Goal: Task Accomplishment & Management: Manage account settings

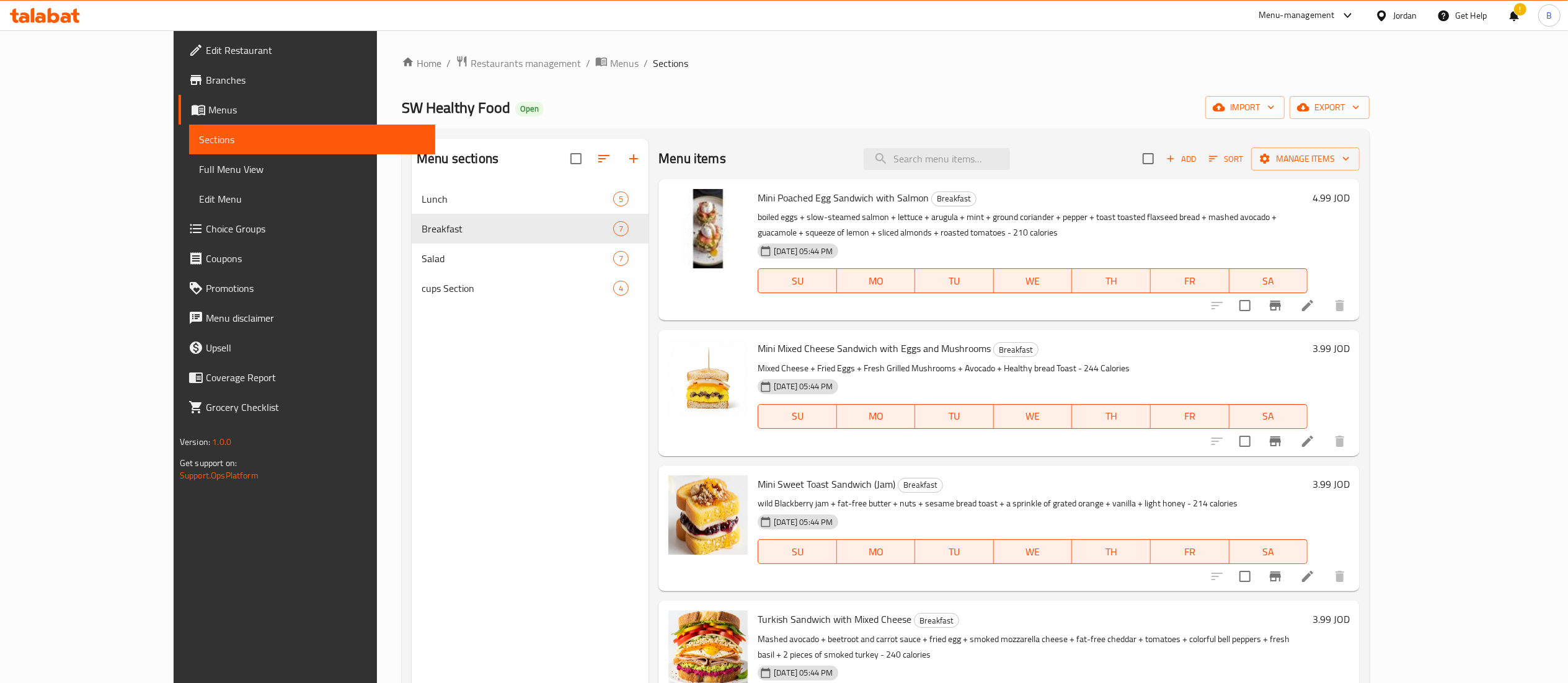
scroll to position [248, 0]
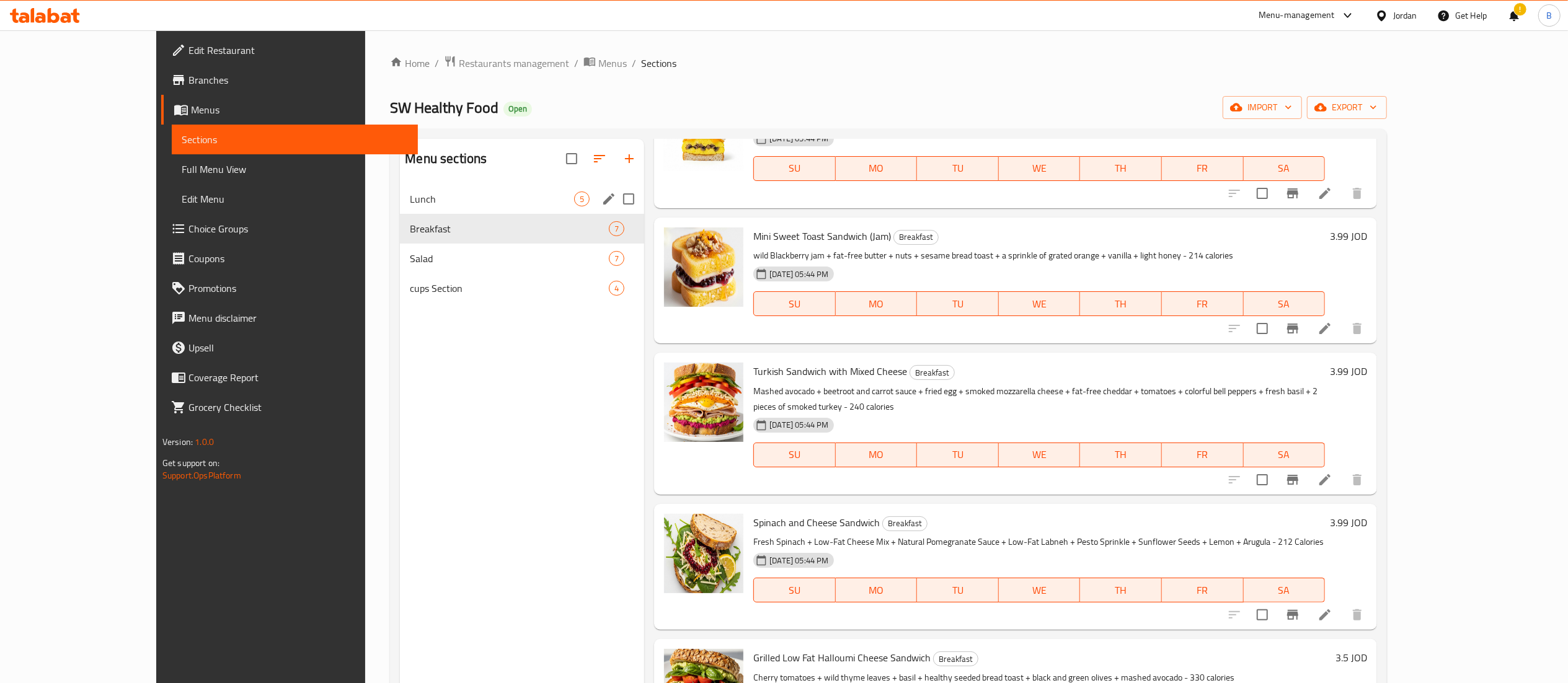
drag, startPoint x: 365, startPoint y: 201, endPoint x: 368, endPoint y: 190, distance: 11.4
click at [400, 190] on div "Lunch 5" at bounding box center [522, 198] width 244 height 30
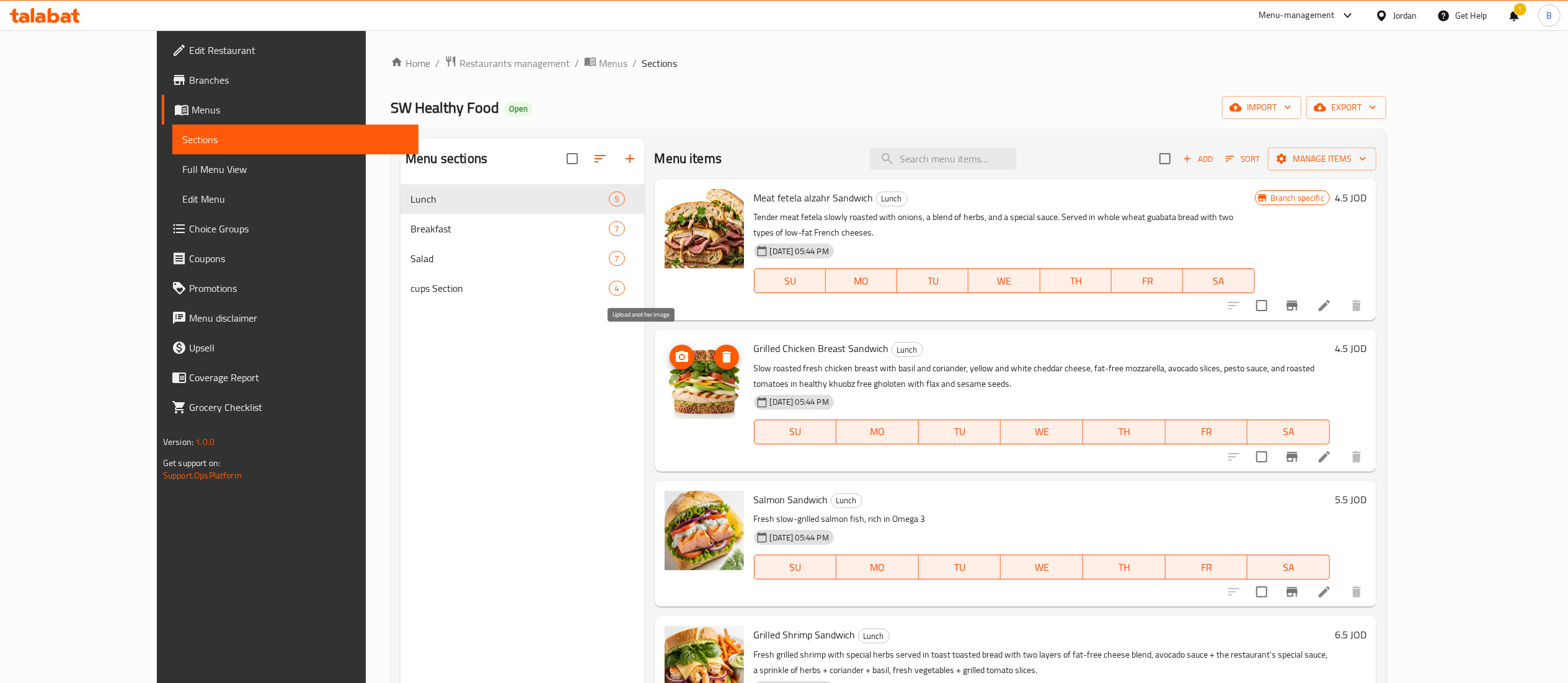
click at [675, 350] on icon "upload picture" at bounding box center [682, 357] width 15 height 15
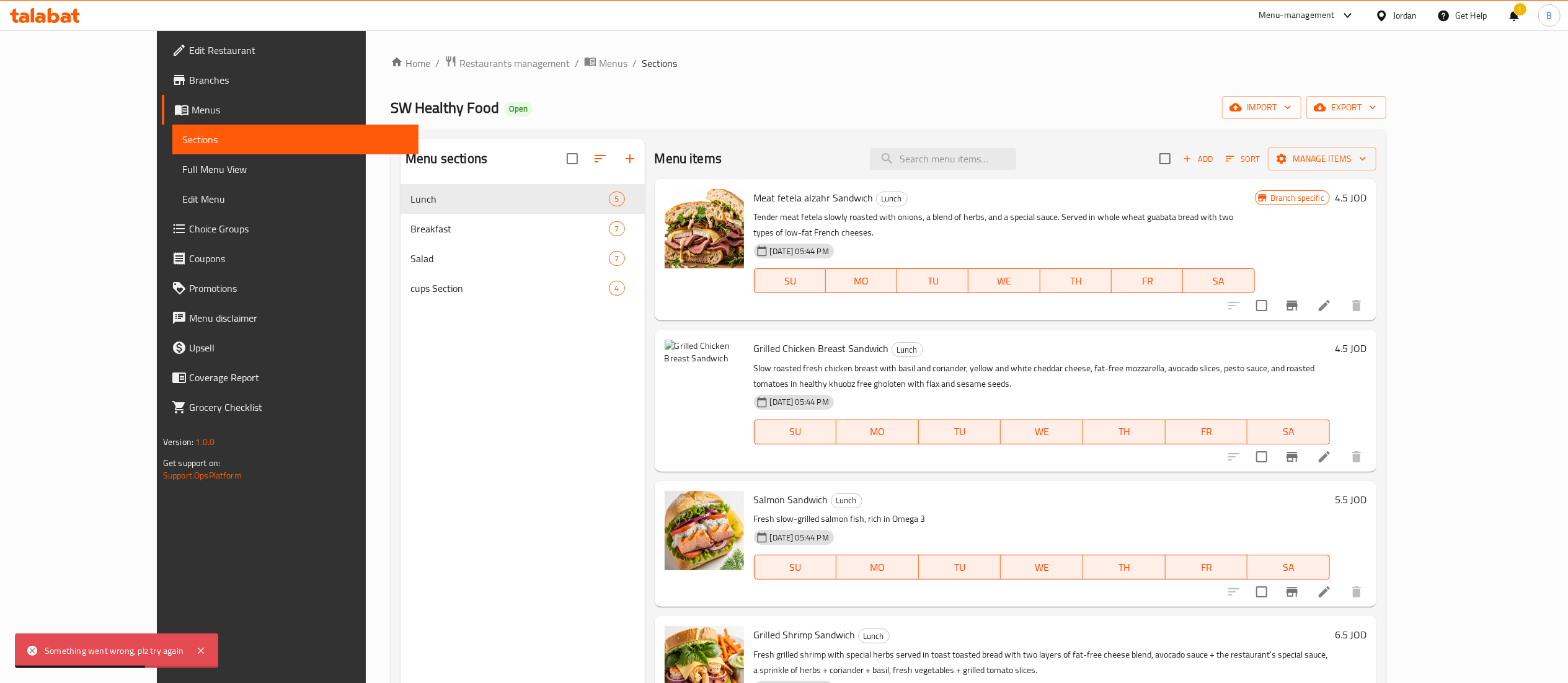
click at [1342, 450] on li at bounding box center [1324, 457] width 34 height 22
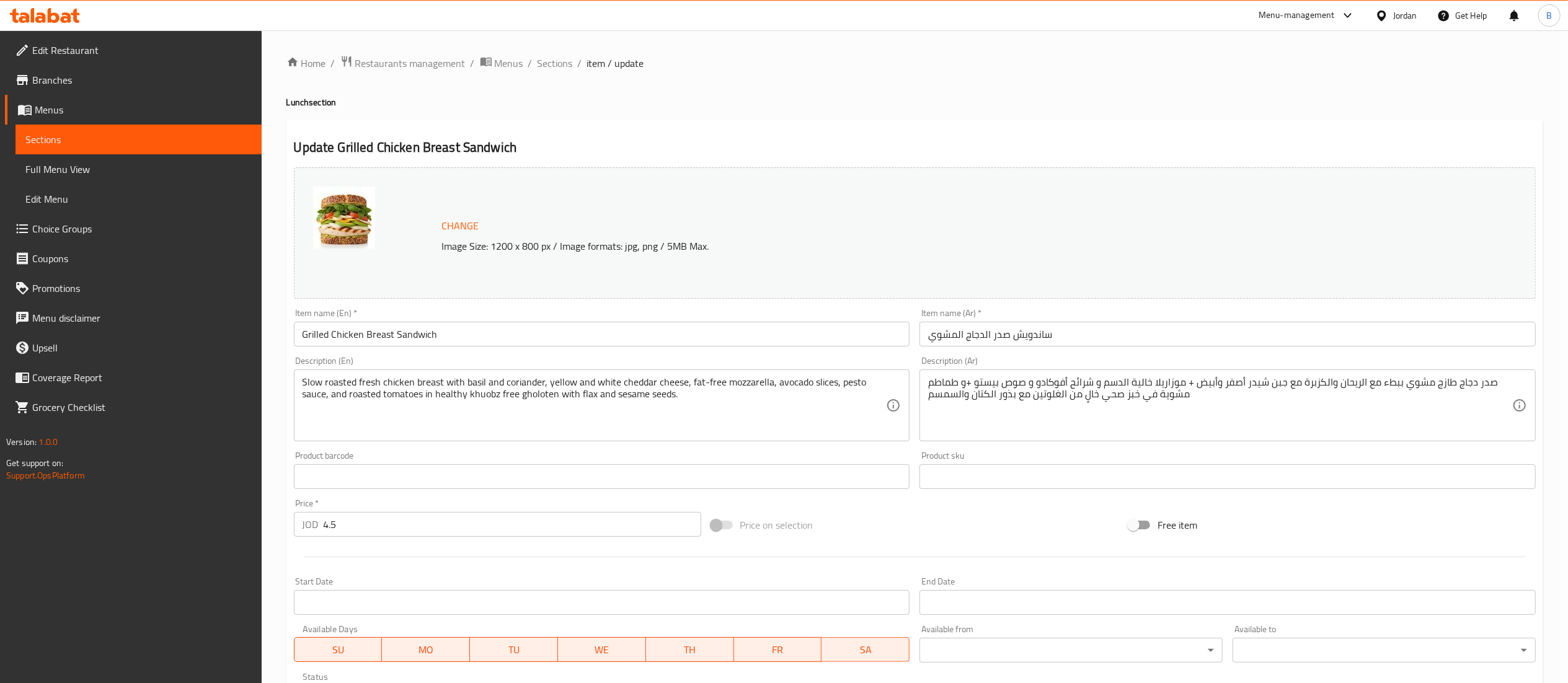
click at [474, 227] on span "Change" at bounding box center [460, 226] width 37 height 18
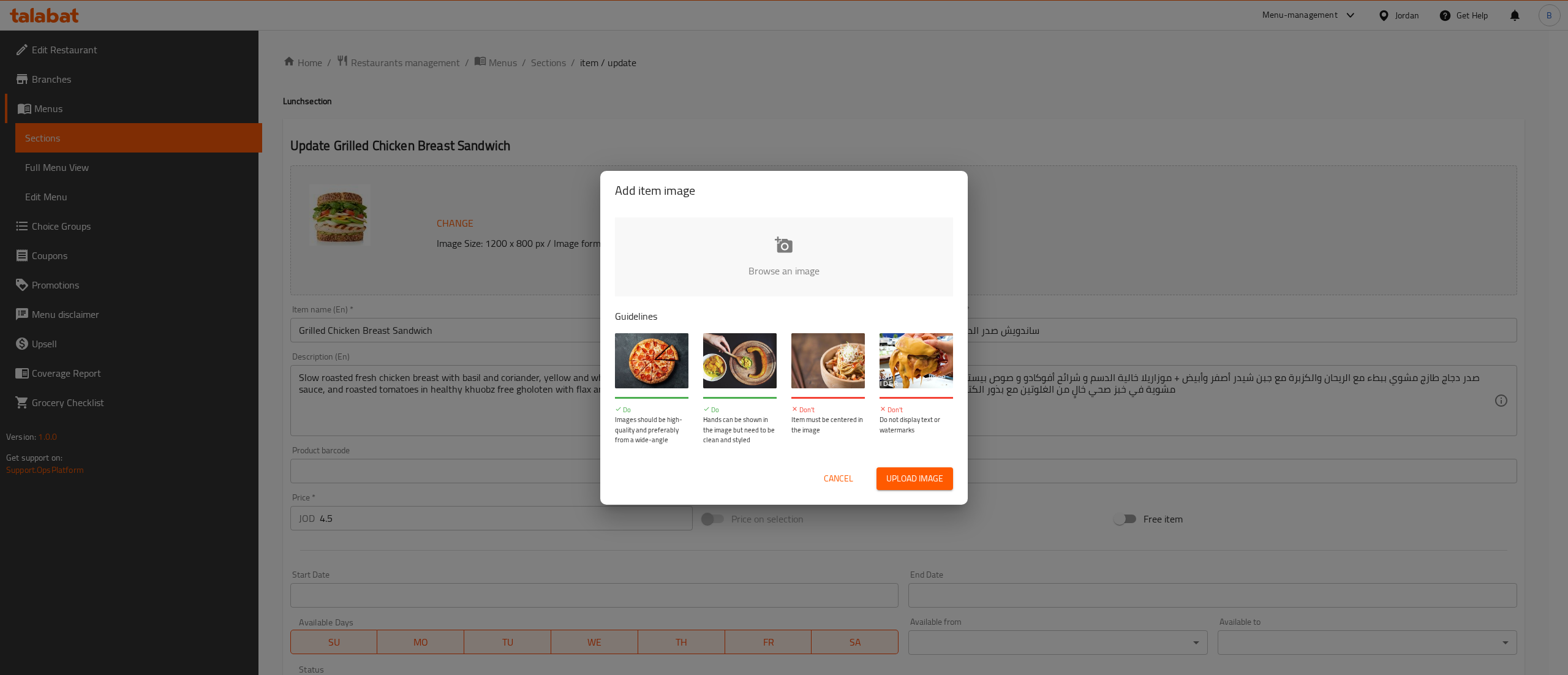
click at [820, 242] on input "file" at bounding box center [1198, 275] width 1167 height 114
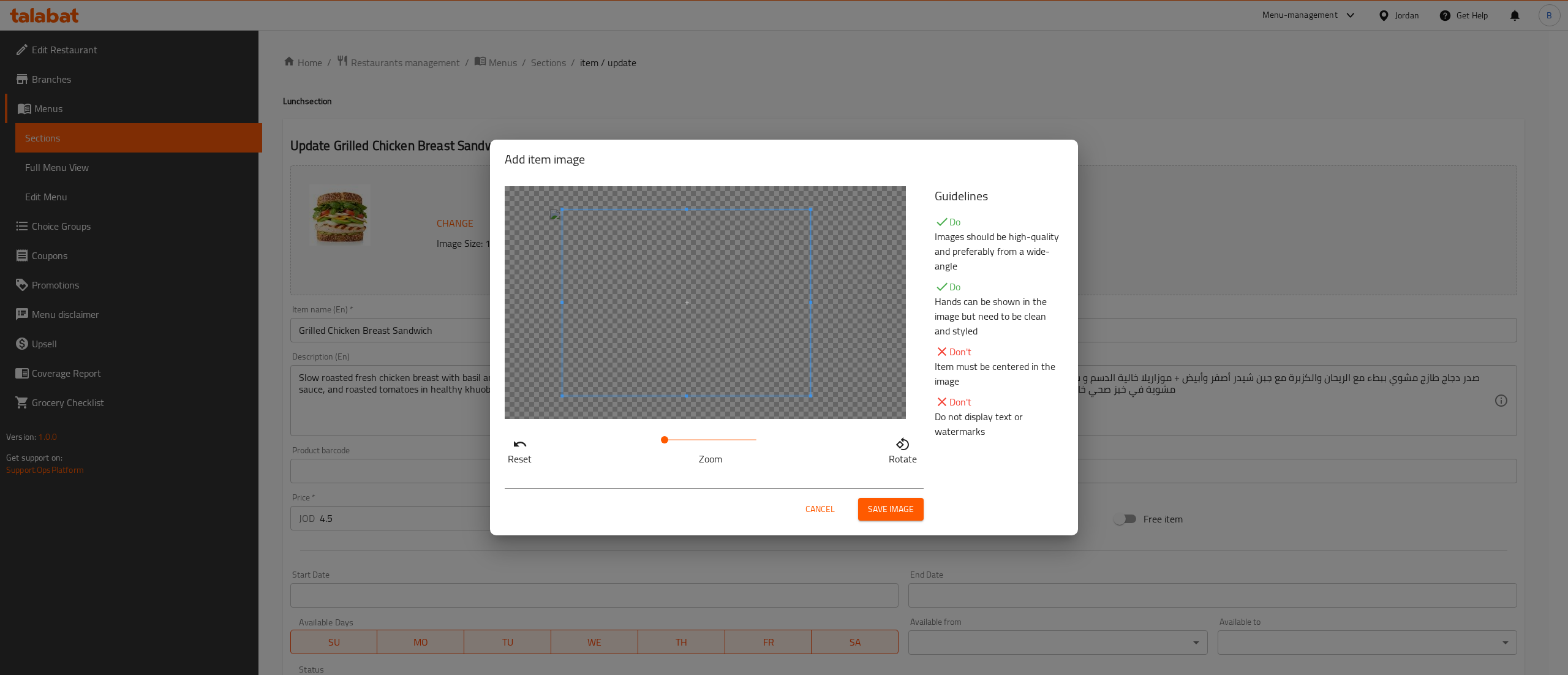
click at [780, 357] on span at bounding box center [686, 303] width 248 height 186
click at [893, 520] on button "Save image" at bounding box center [891, 509] width 65 height 22
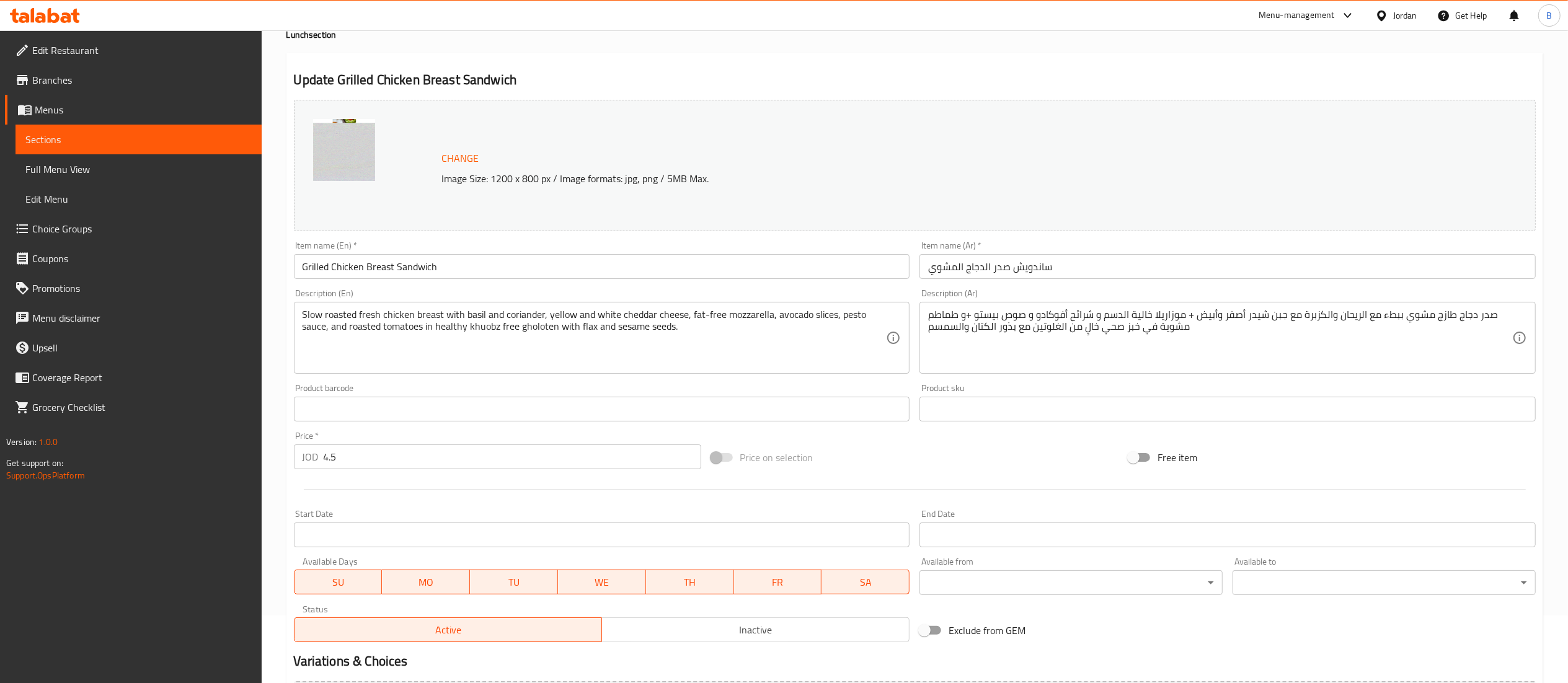
scroll to position [209, 0]
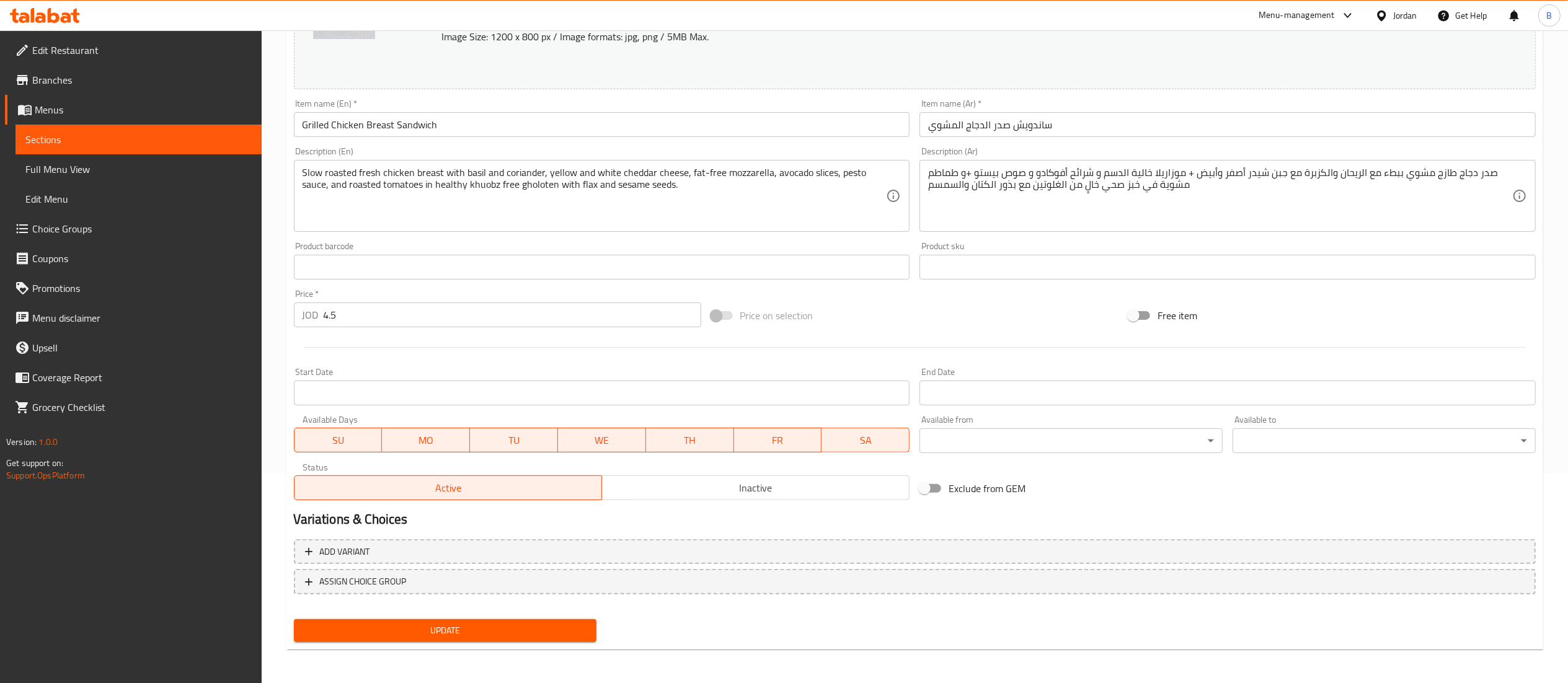
click at [491, 651] on div "Home / Restaurants management / Menus / Sections / item / update Lunch section …" at bounding box center [914, 253] width 1256 height 814
click at [502, 640] on button "Update" at bounding box center [445, 631] width 303 height 23
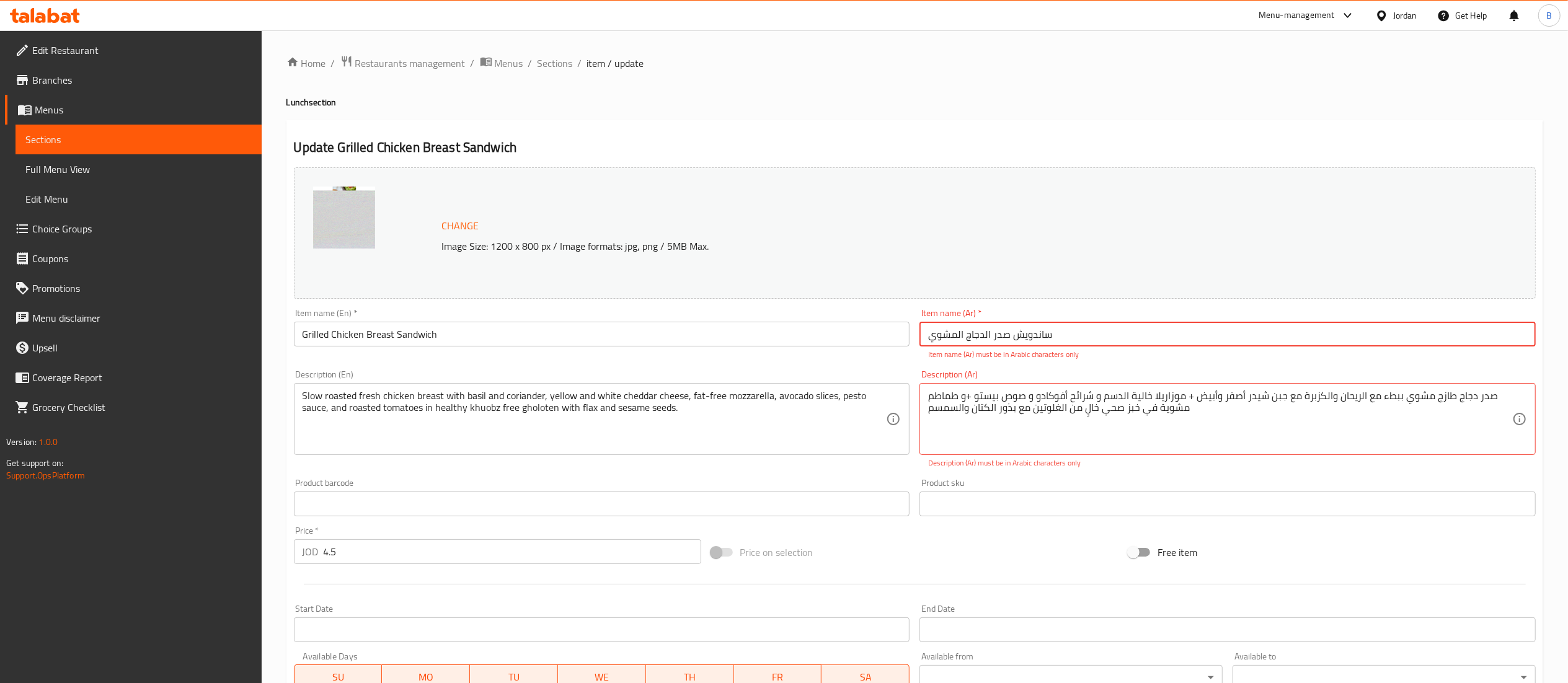
scroll to position [237, 0]
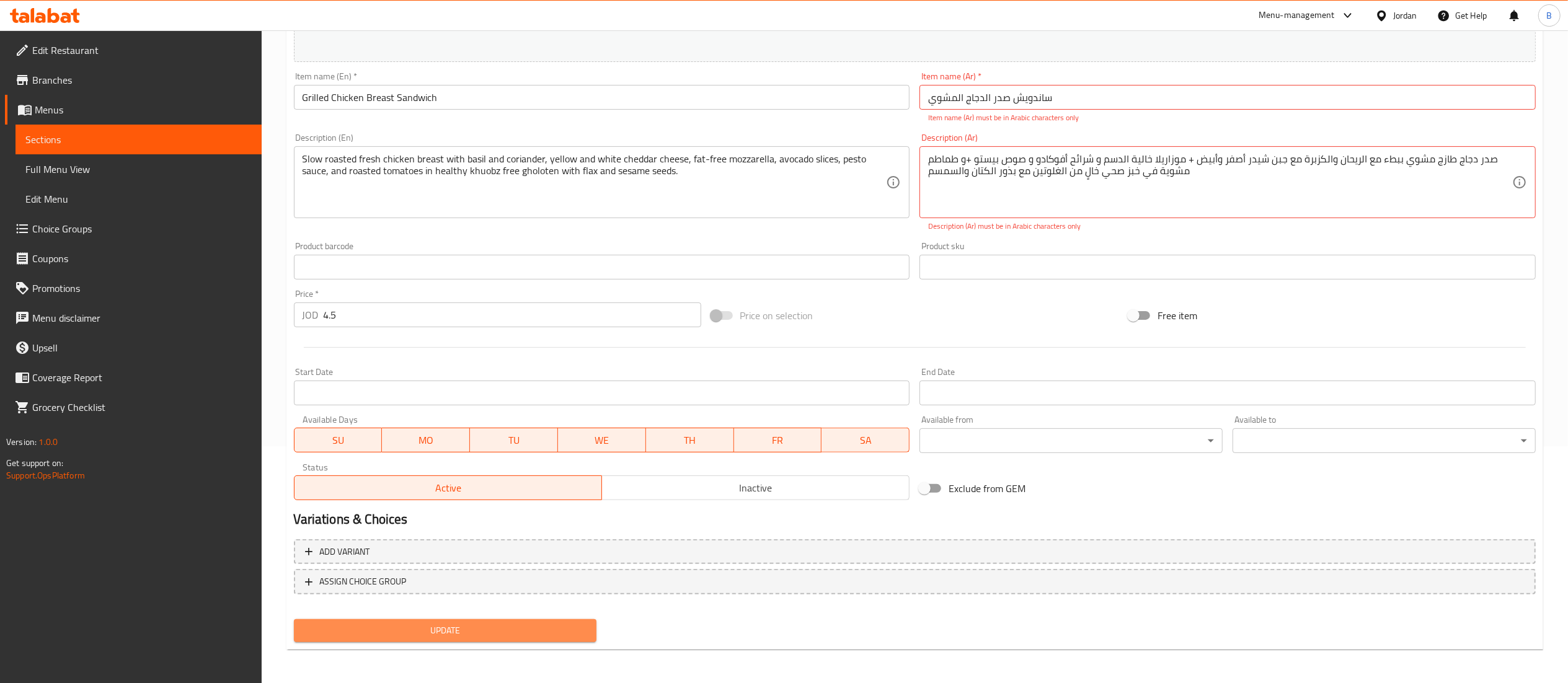
click at [454, 635] on span "Update" at bounding box center [445, 631] width 284 height 16
click at [491, 633] on span "Update" at bounding box center [445, 631] width 284 height 16
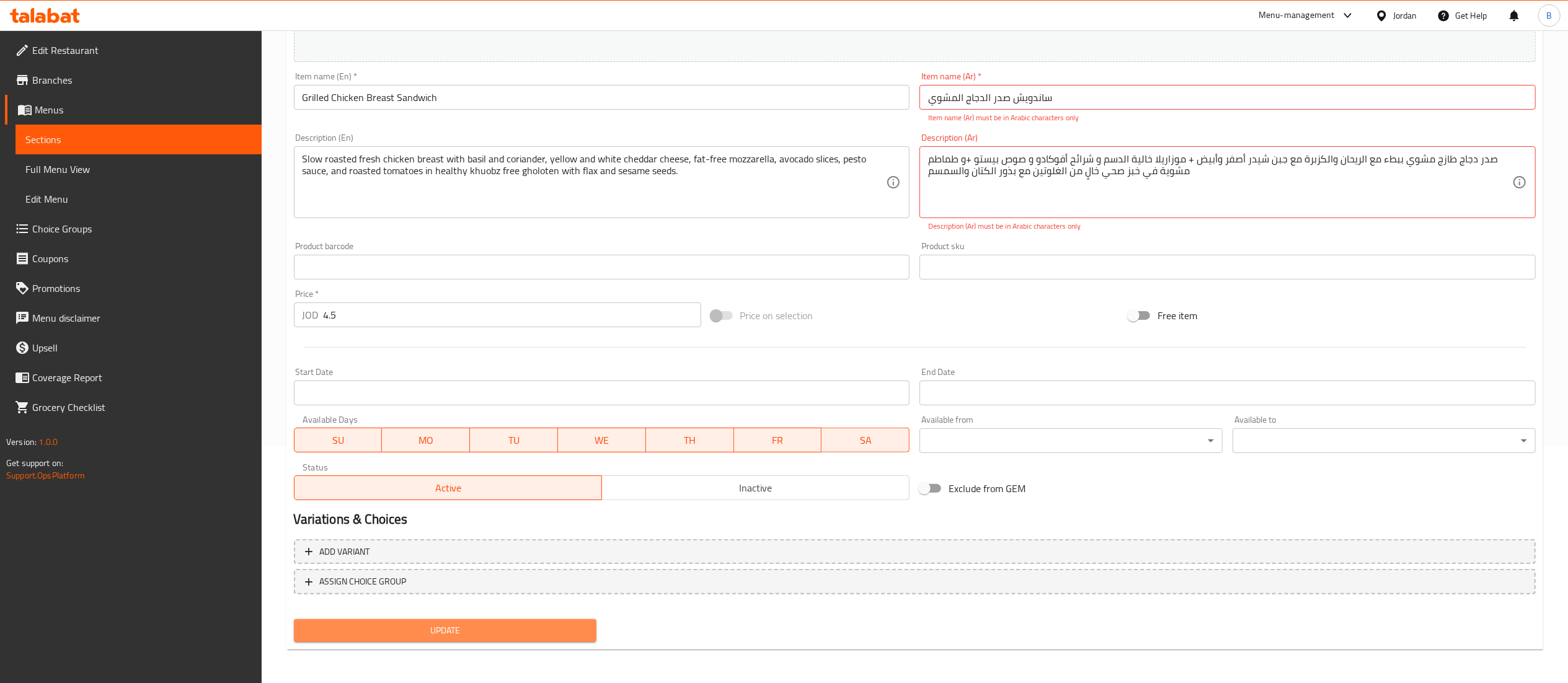
click at [491, 633] on span "Update" at bounding box center [445, 631] width 284 height 16
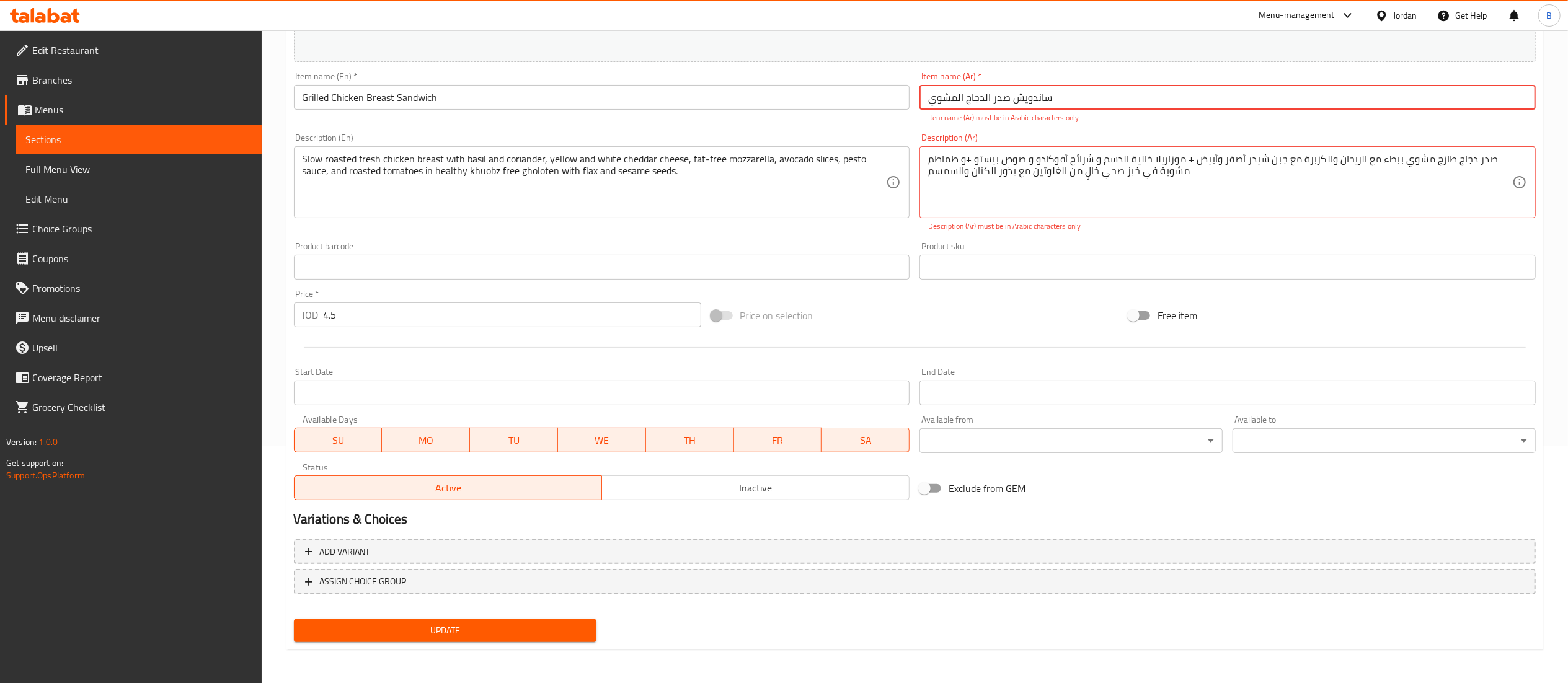
click at [1072, 104] on input "ساندویش صدر الدجاج المشوي" at bounding box center [1227, 97] width 616 height 25
click at [1035, 96] on input "ساندویش صدر الدجاج المشوي" at bounding box center [1227, 97] width 616 height 25
drag, startPoint x: 1210, startPoint y: 191, endPoint x: 819, endPoint y: 132, distance: 395.4
click at [820, 132] on div "Change Image Size: 1200 x 800 px / Image formats: jpg, png / 5MB Max. Item name…" at bounding box center [915, 216] width 1251 height 580
click at [983, 158] on textarea "صدر دجاج طازج مشوي ببطء مع الریحان والكزبرة مع جبن شیدر أصفر وأبیض + موزاریلا خ…" at bounding box center [1220, 182] width 584 height 59
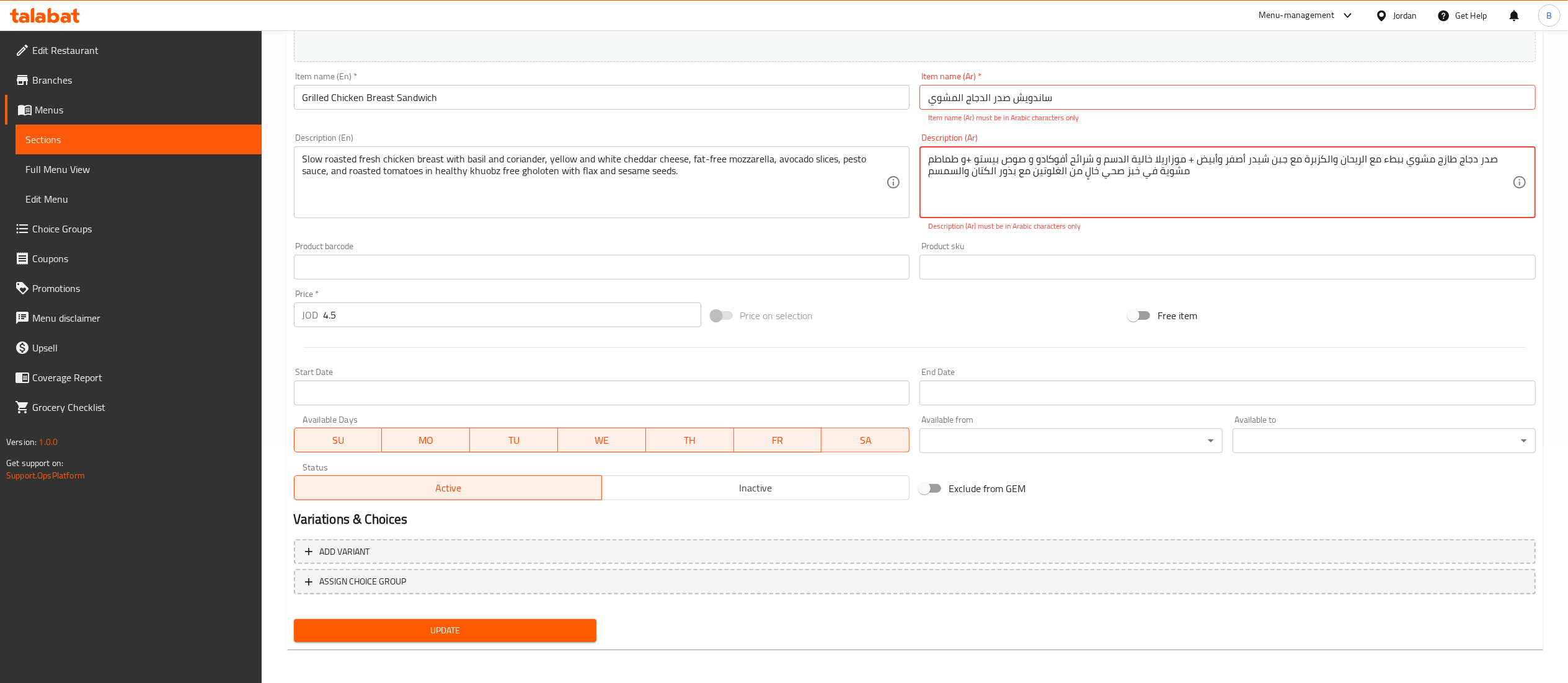
click at [986, 165] on textarea "صدر دجاج طازج مشوي ببطء مع الریحان والكزبرة مع جبن شیدر أصفر وأبیض + موزاریلا خ…" at bounding box center [1220, 182] width 584 height 59
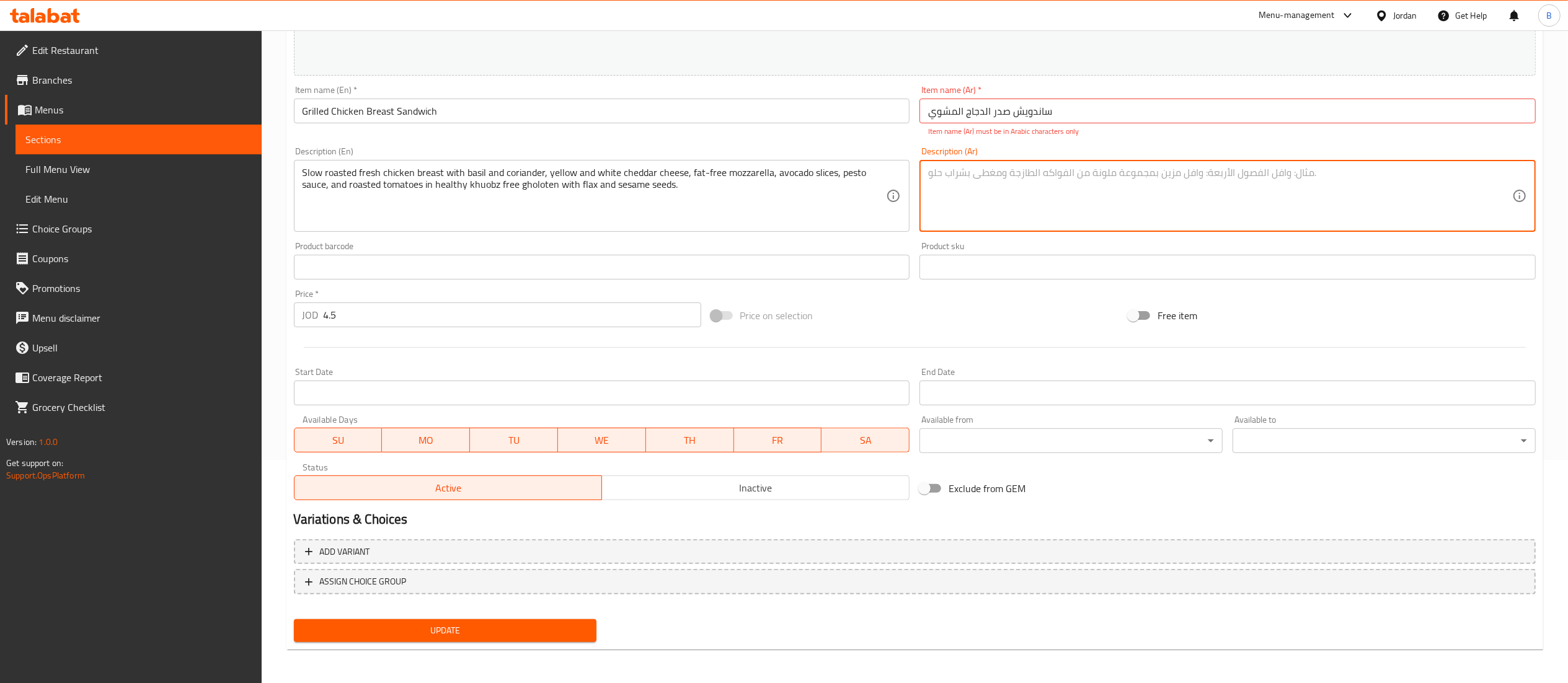
click at [1055, 116] on input "ساندویش صدر الدجاج المشوي" at bounding box center [1227, 111] width 616 height 25
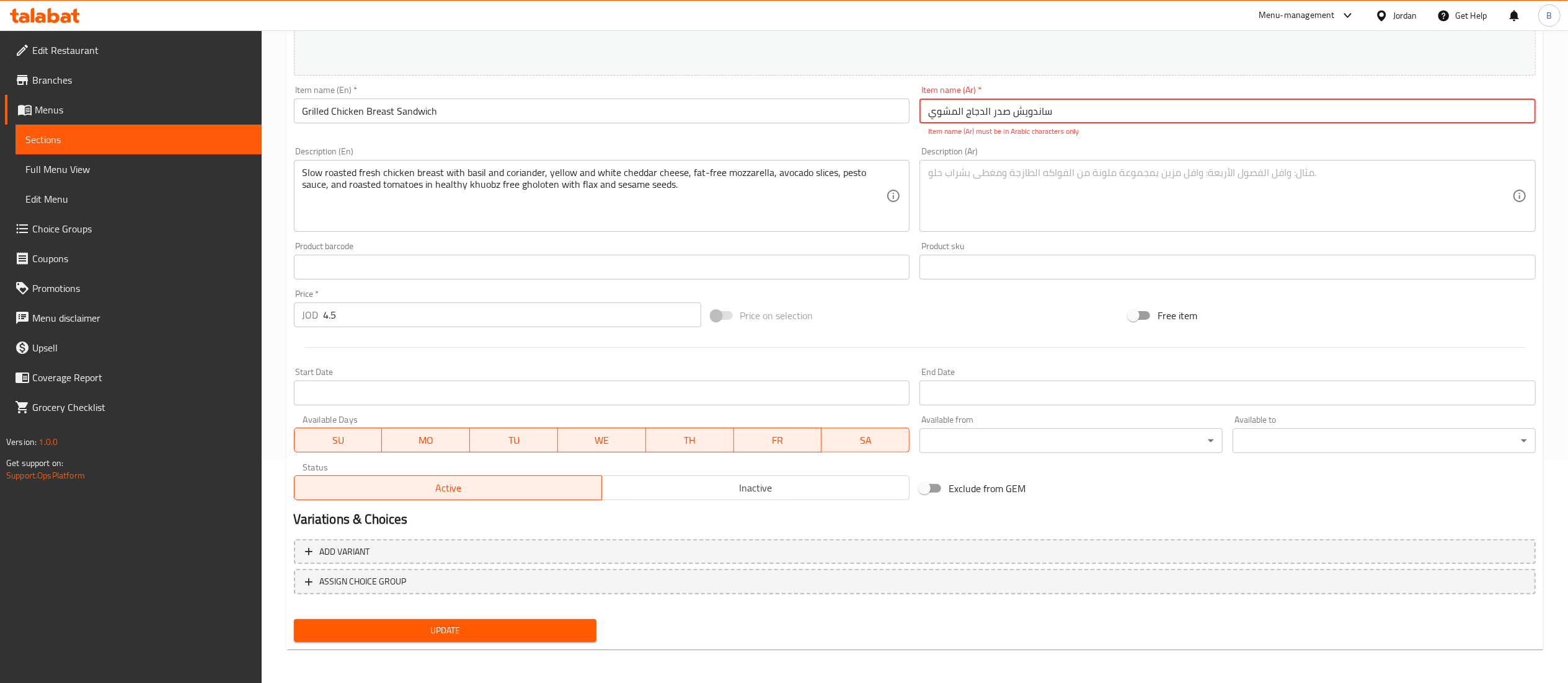
drag, startPoint x: 1055, startPoint y: 116, endPoint x: 1032, endPoint y: 116, distance: 23.0
click at [1032, 116] on input "ساندویش صدر الدجاج المشوي" at bounding box center [1227, 111] width 616 height 25
click at [1026, 116] on input "ساندویش صدر الدجاج المشوي" at bounding box center [1227, 111] width 616 height 25
drag, startPoint x: 1013, startPoint y: 116, endPoint x: 1060, endPoint y: 116, distance: 47.0
click at [1060, 116] on input "ساندویش صدر الدجاج المشوي" at bounding box center [1227, 111] width 616 height 25
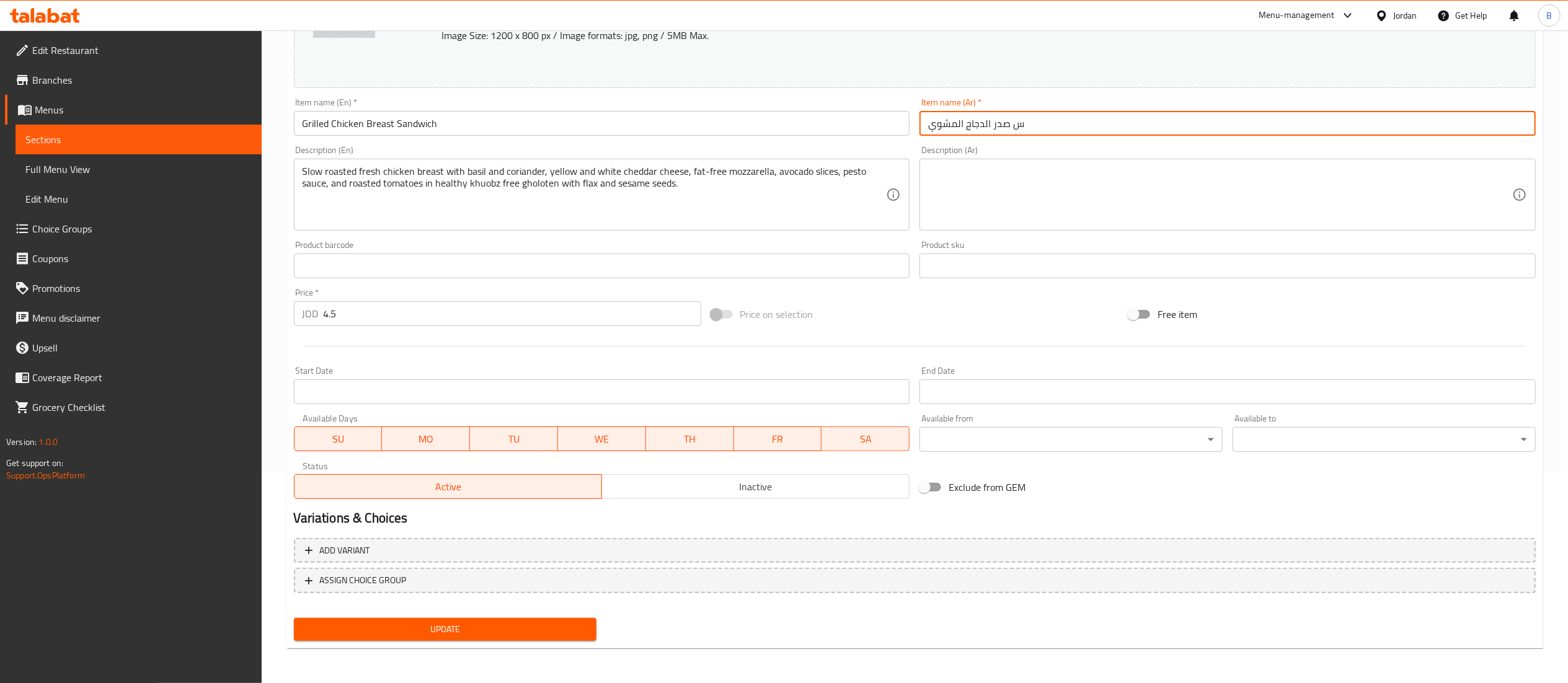
scroll to position [209, 0]
type input "ساندويش صدر الدجاج المشوي"
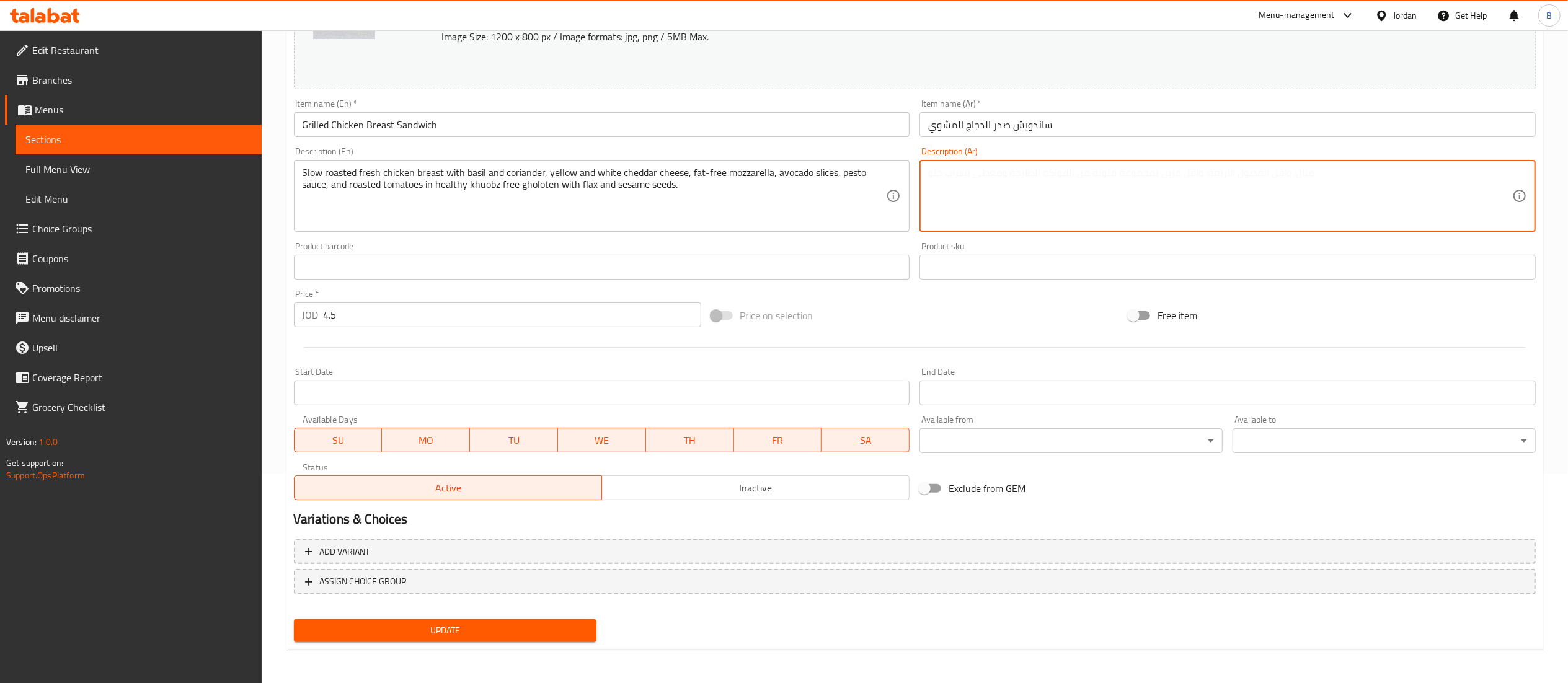
click at [1029, 209] on textarea at bounding box center [1220, 196] width 584 height 59
click at [491, 629] on span "Update" at bounding box center [445, 631] width 284 height 16
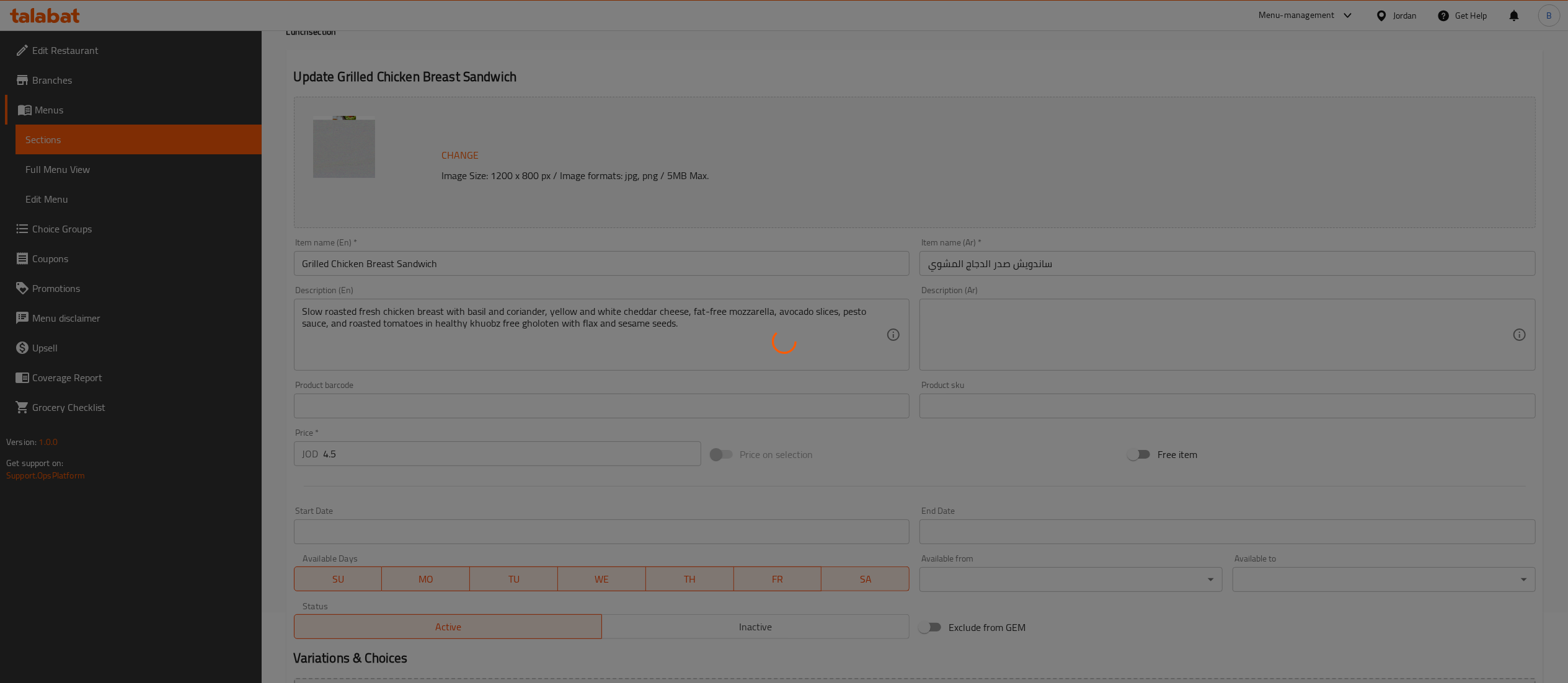
scroll to position [0, 0]
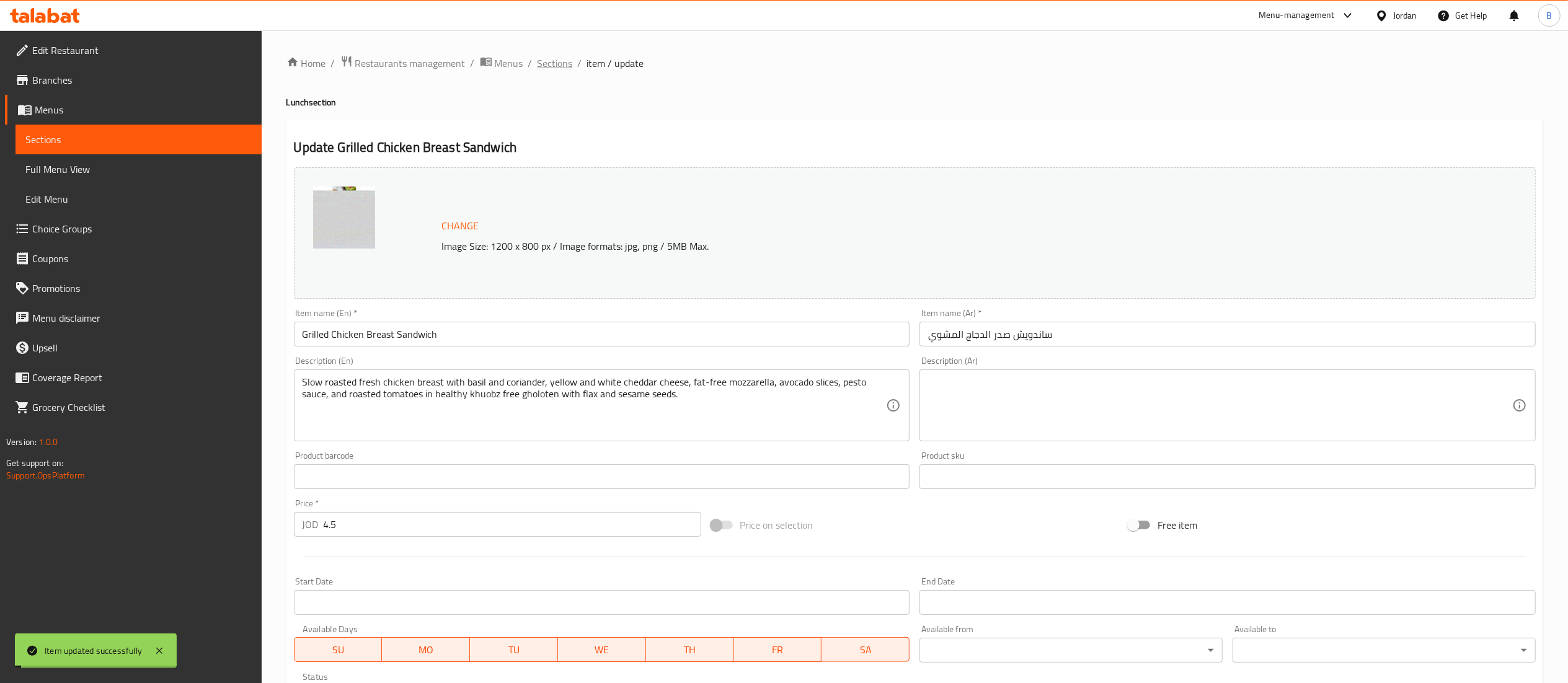
click at [553, 63] on span "Sections" at bounding box center [555, 63] width 35 height 15
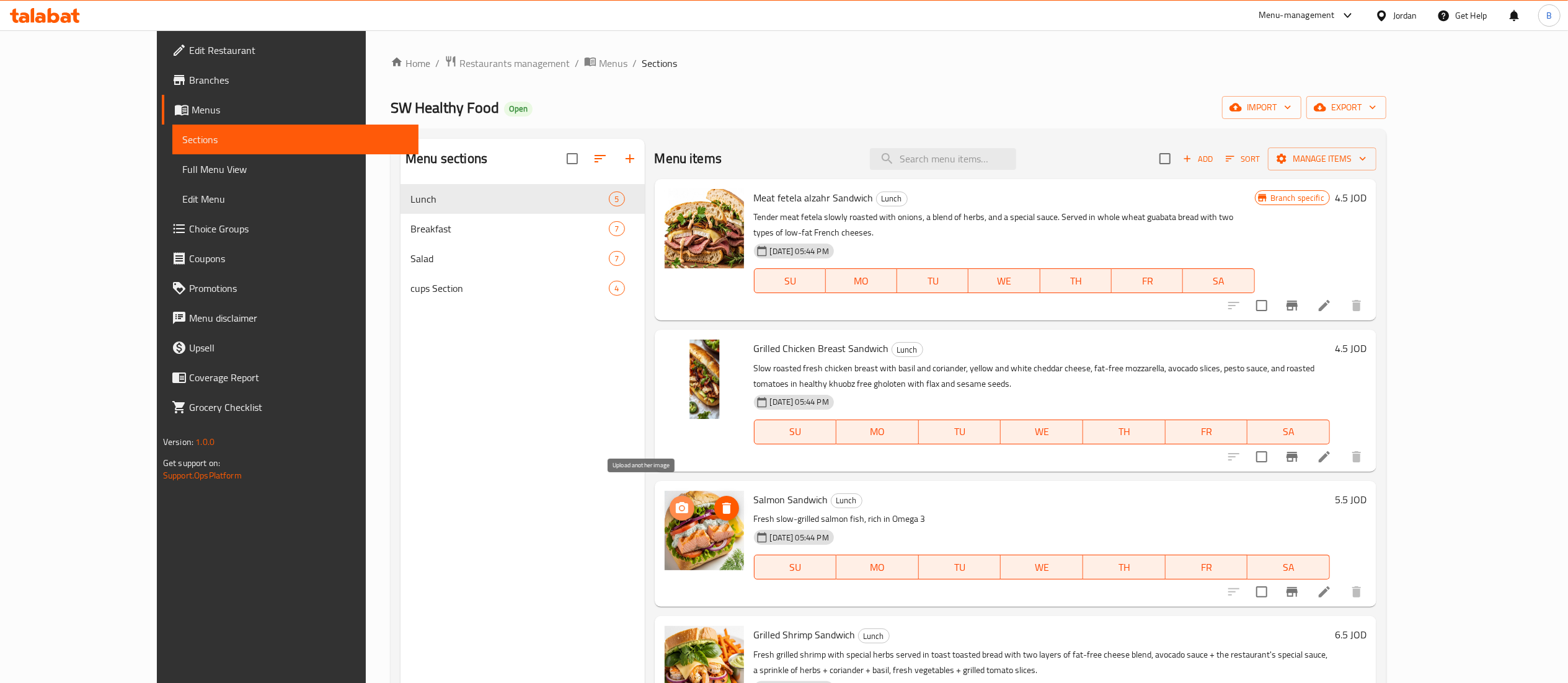
click at [679, 507] on circle "upload picture" at bounding box center [681, 508] width 3 height 3
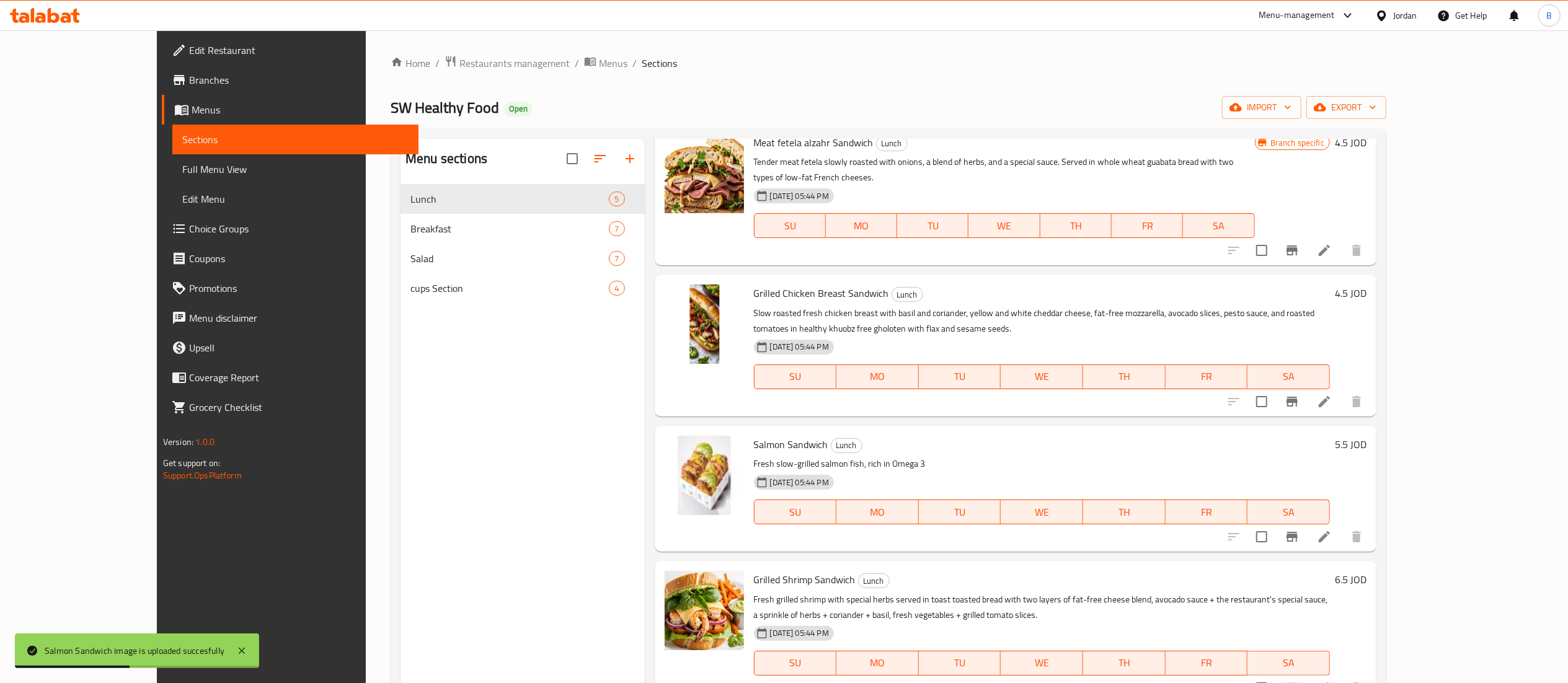
scroll to position [124, 0]
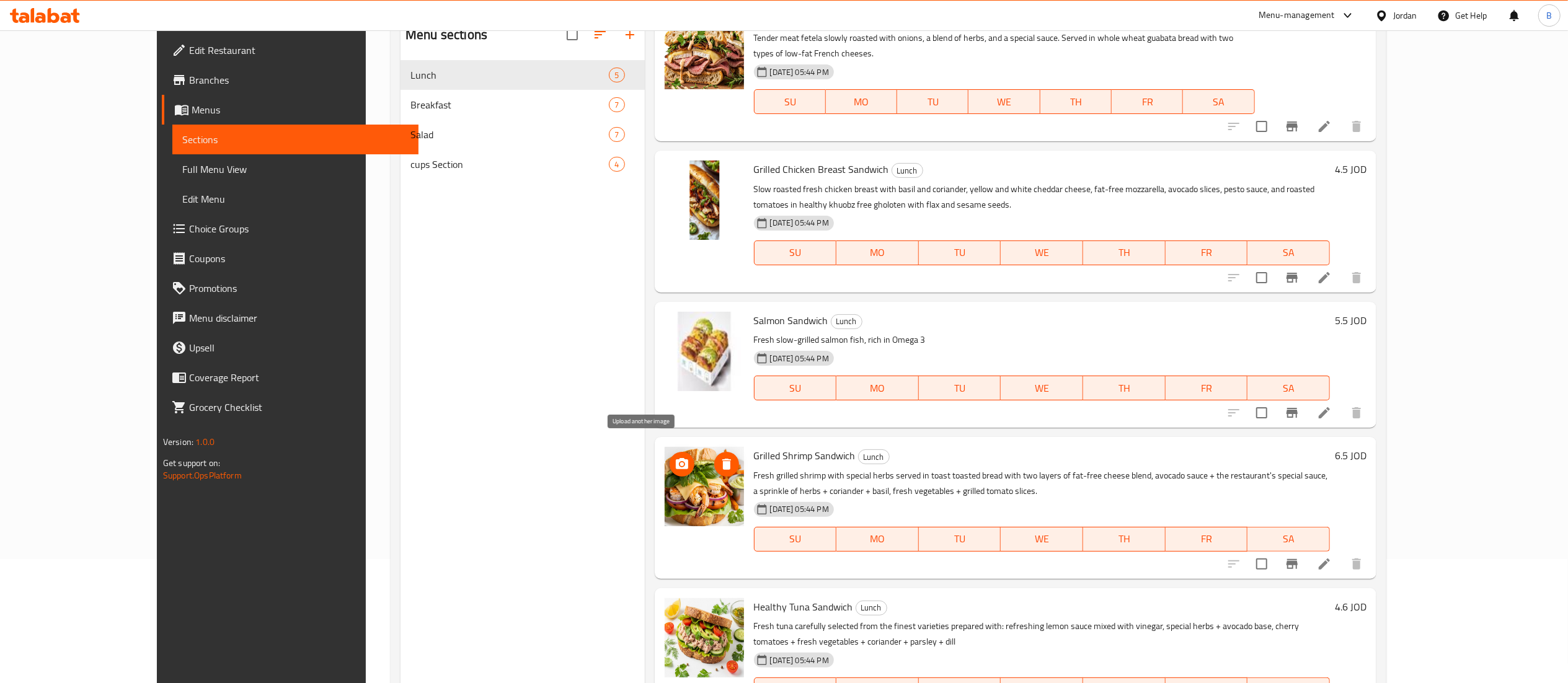
click at [675, 457] on icon "upload picture" at bounding box center [682, 465] width 15 height 15
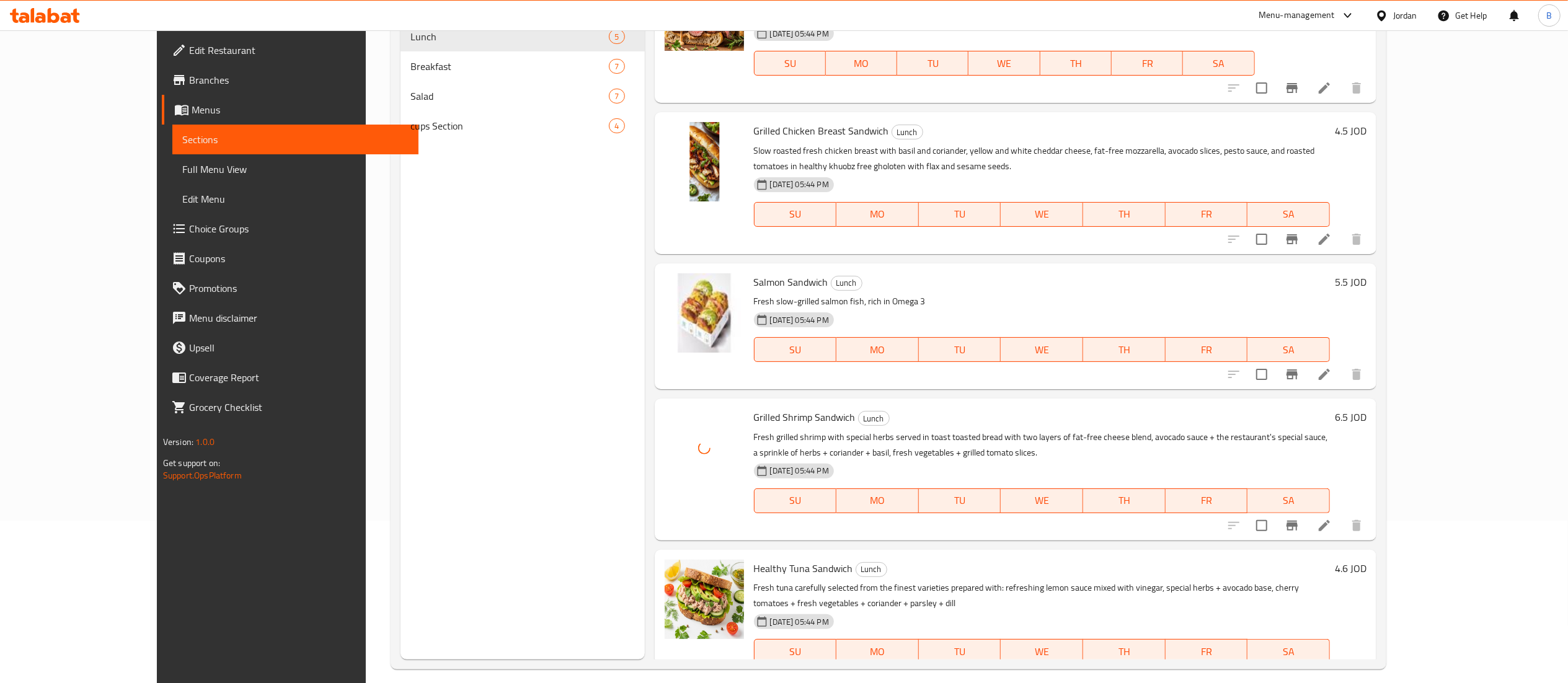
scroll to position [174, 0]
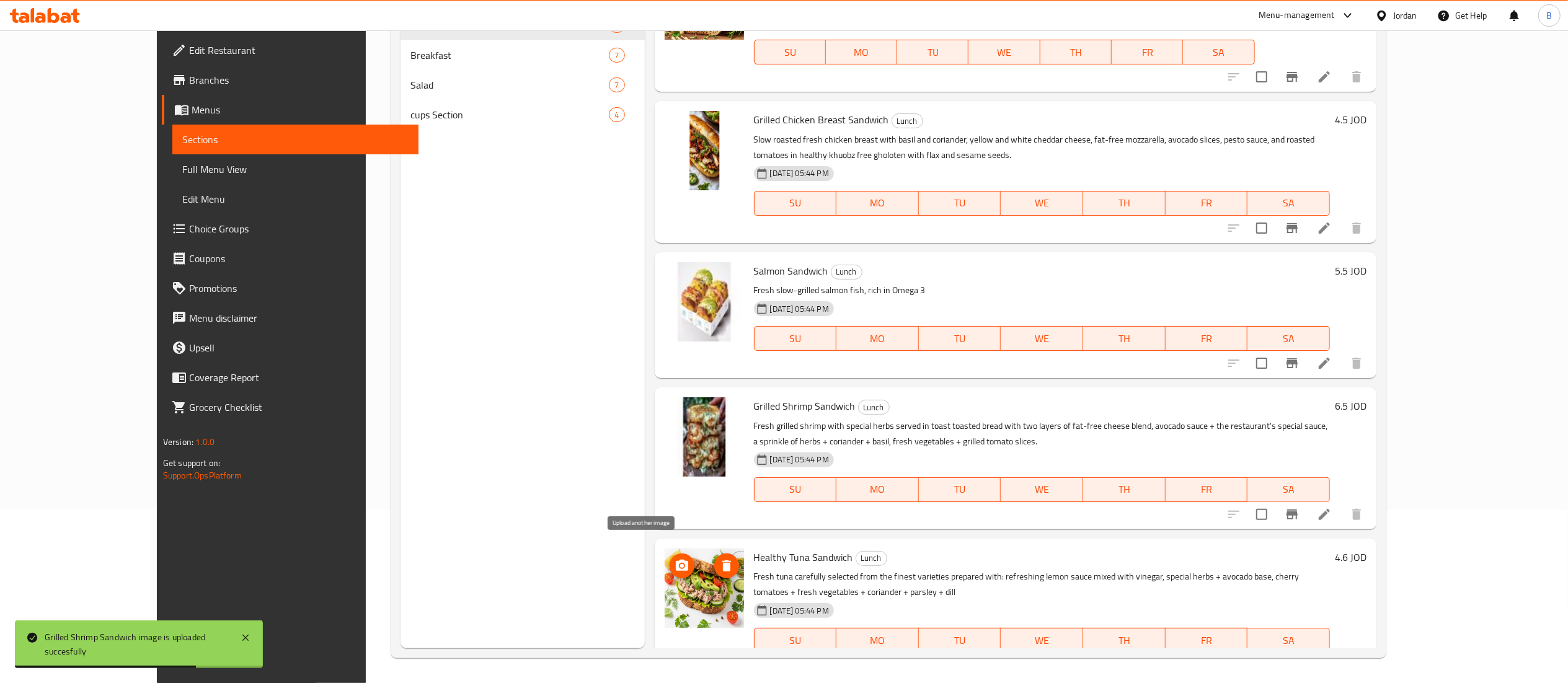
click at [675, 558] on icon "upload picture" at bounding box center [682, 566] width 15 height 15
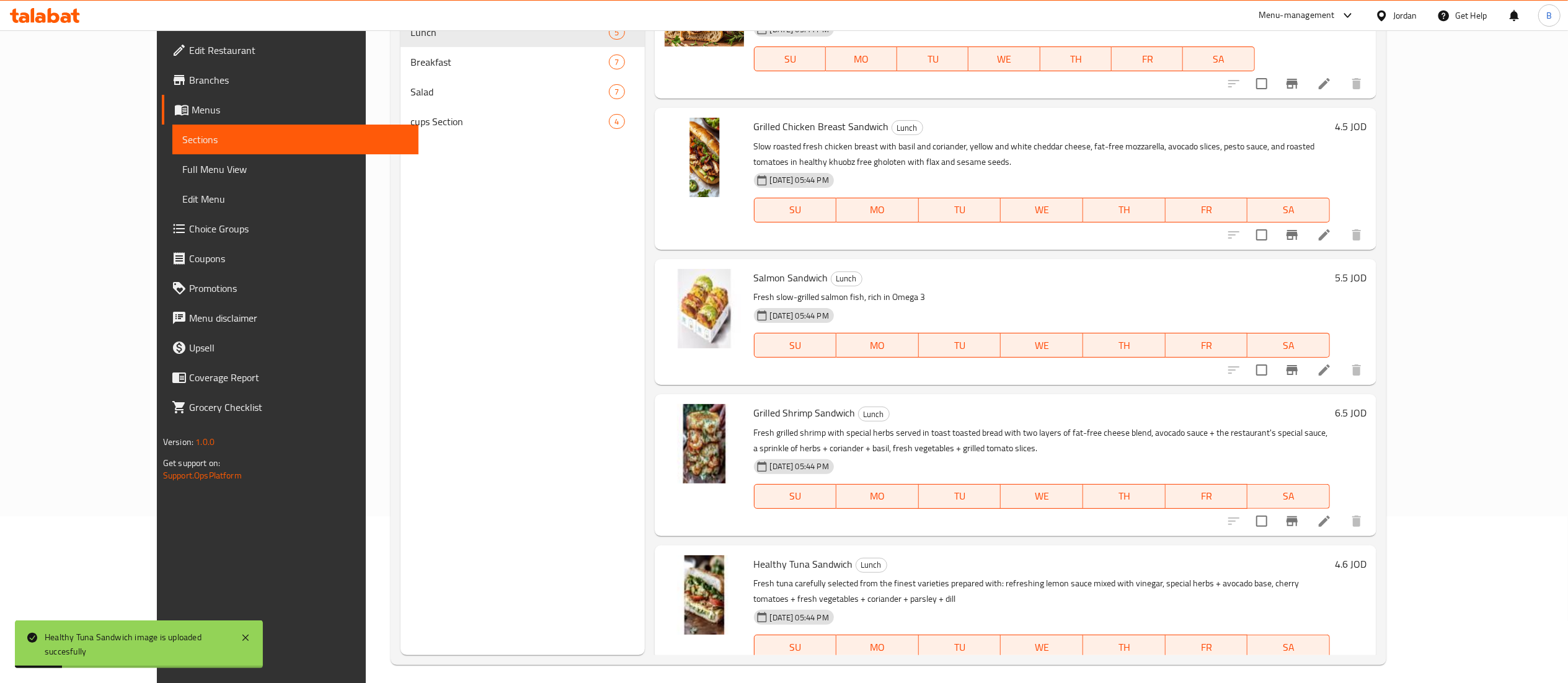
scroll to position [50, 0]
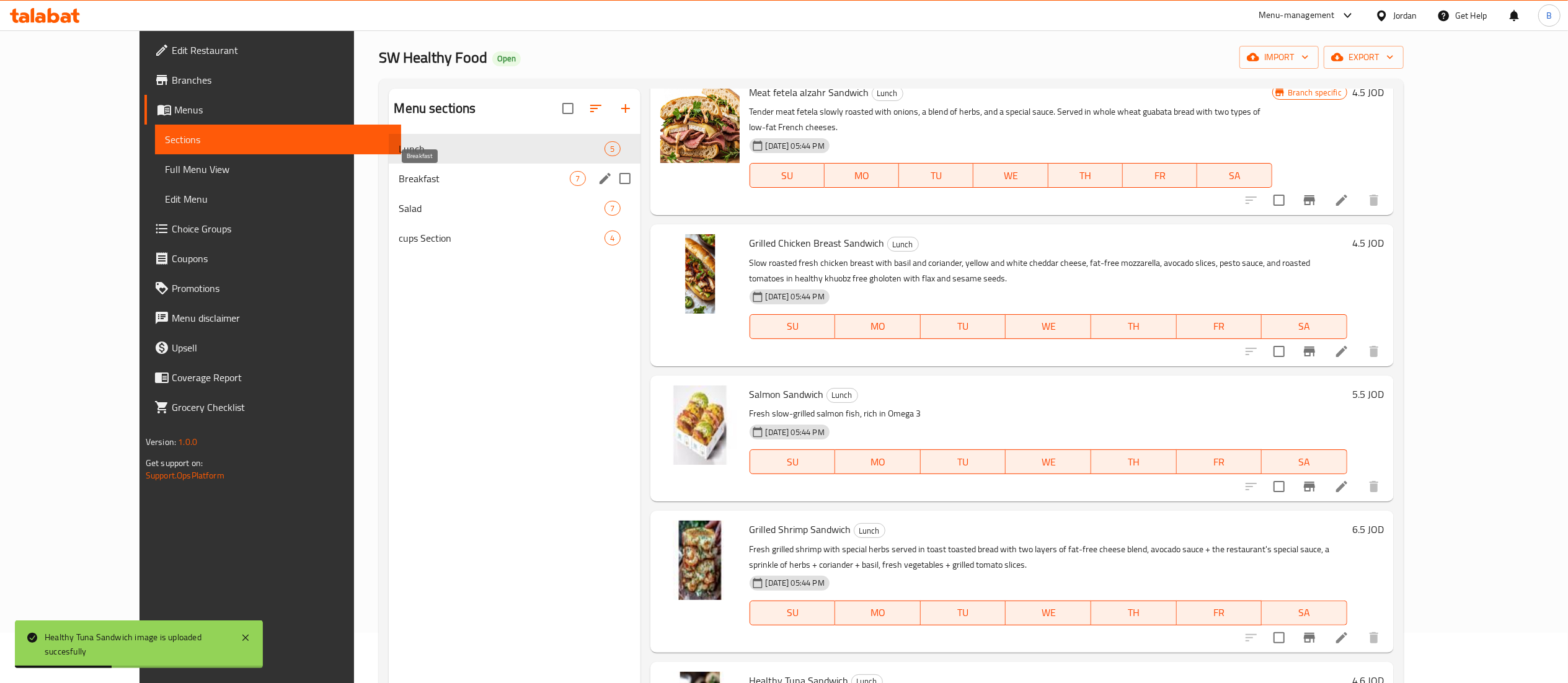
click at [399, 182] on span "Breakfast" at bounding box center [484, 179] width 171 height 15
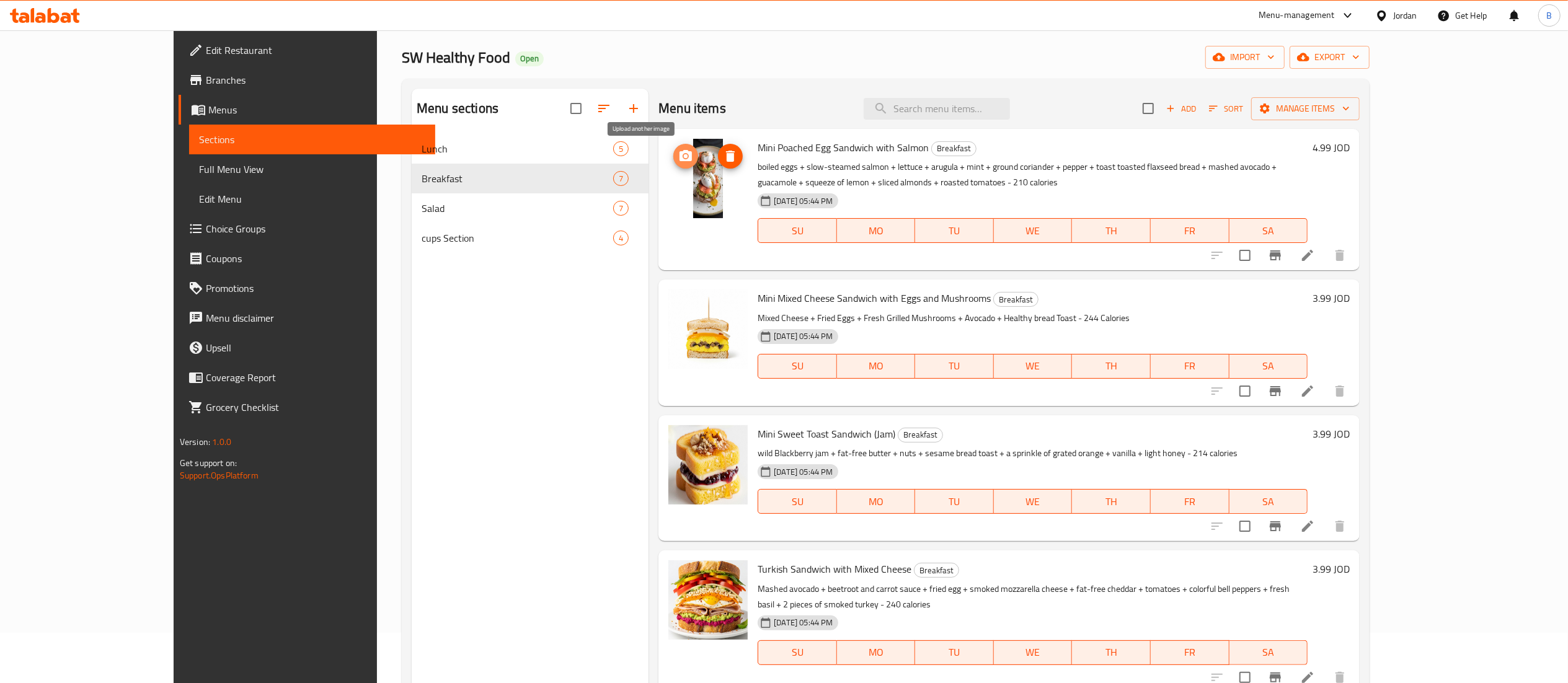
click at [673, 156] on span "upload picture" at bounding box center [686, 156] width 25 height 15
click at [673, 304] on span "upload picture" at bounding box center [686, 307] width 25 height 15
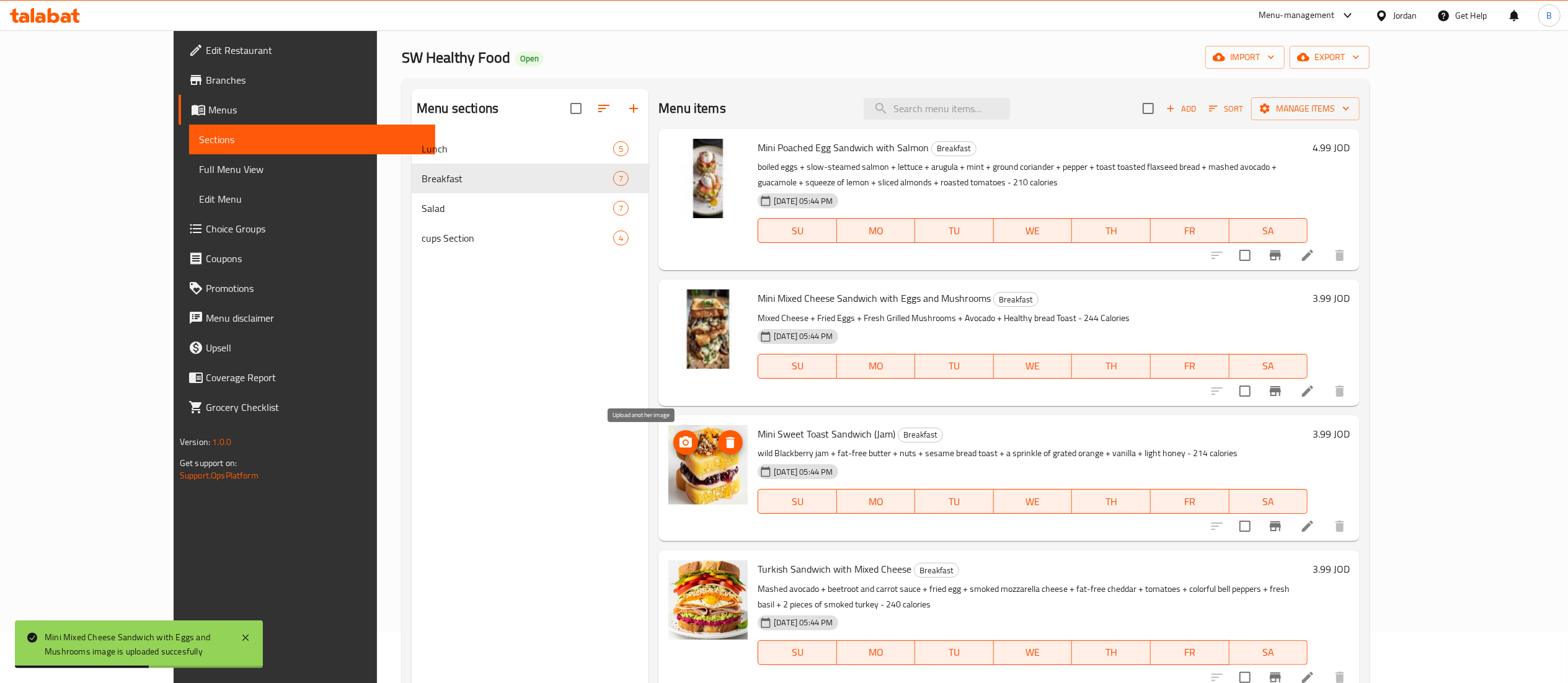
click at [678, 450] on icon "upload picture" at bounding box center [686, 443] width 15 height 15
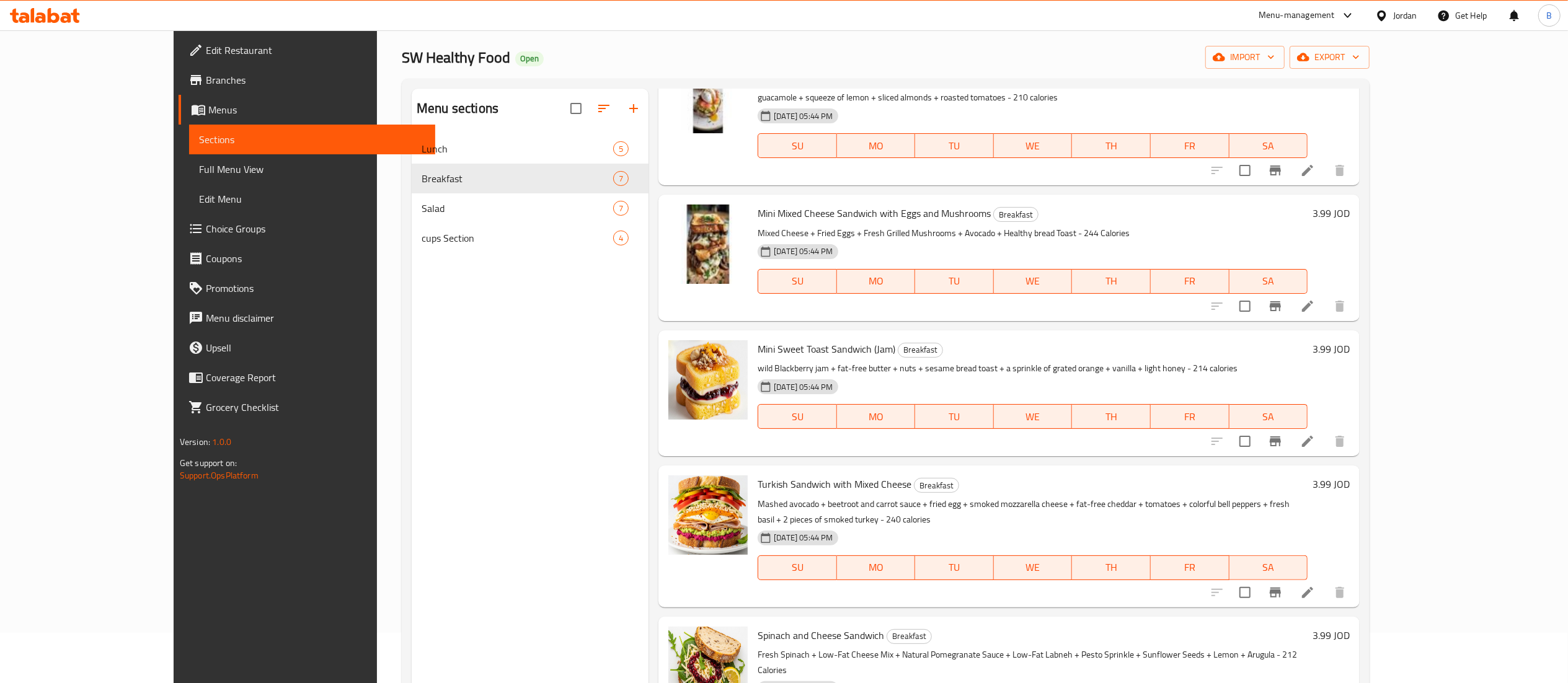
scroll to position [124, 0]
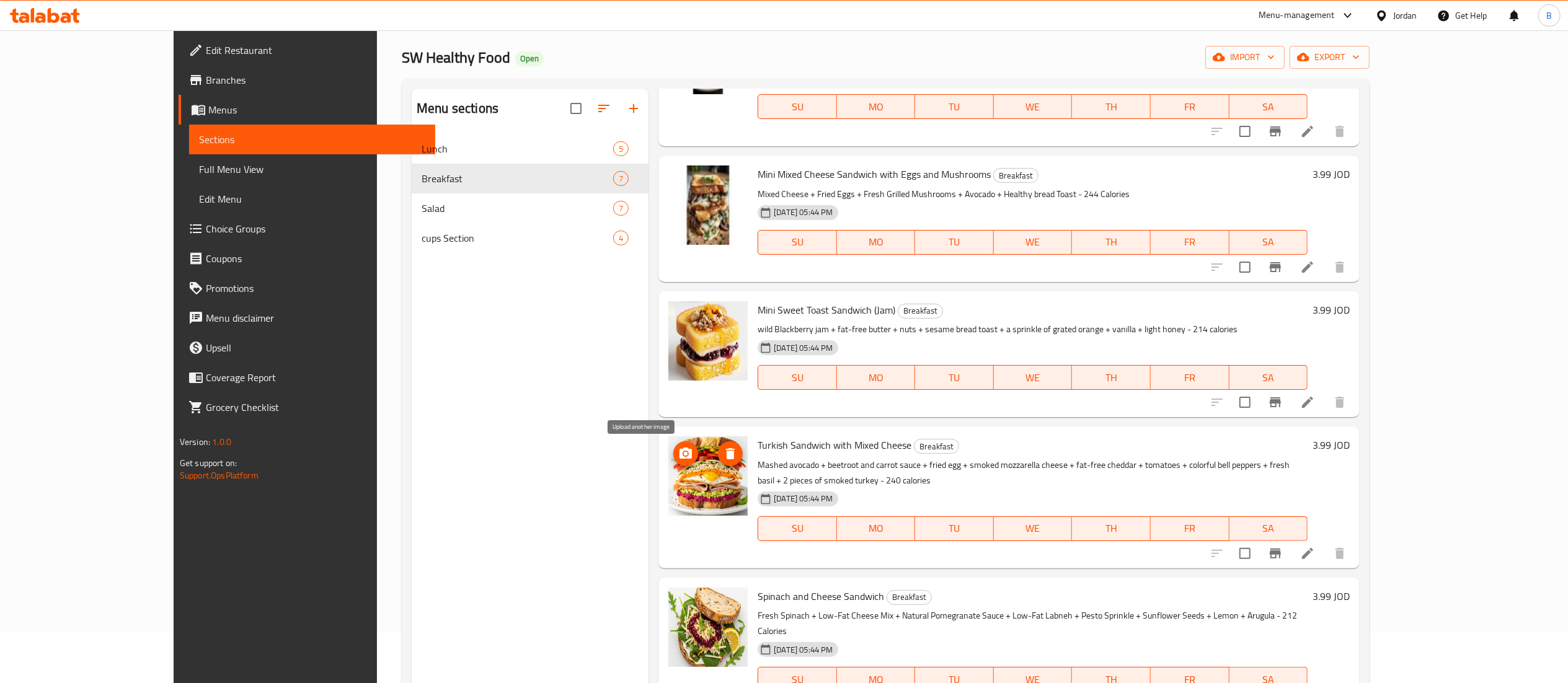
click at [673, 443] on button "upload picture" at bounding box center [686, 454] width 25 height 25
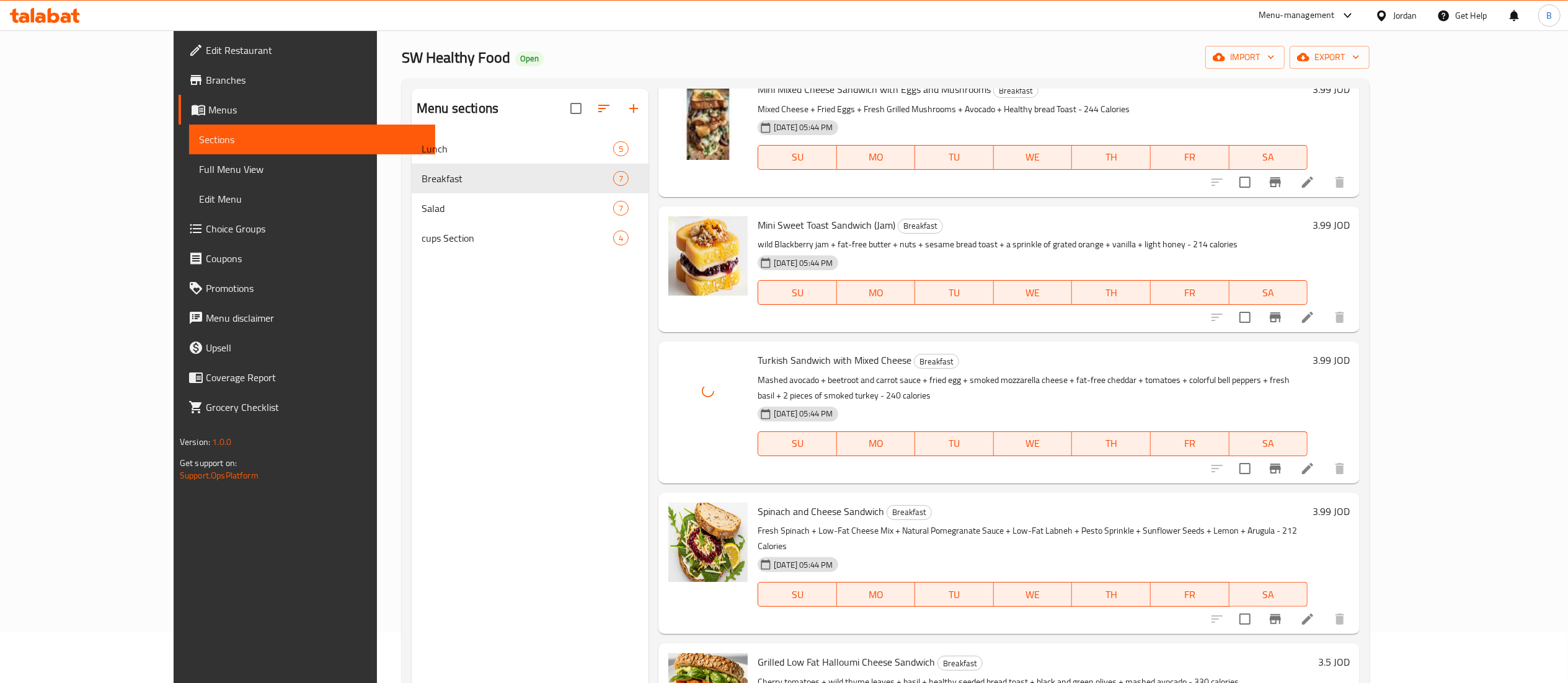
scroll to position [248, 0]
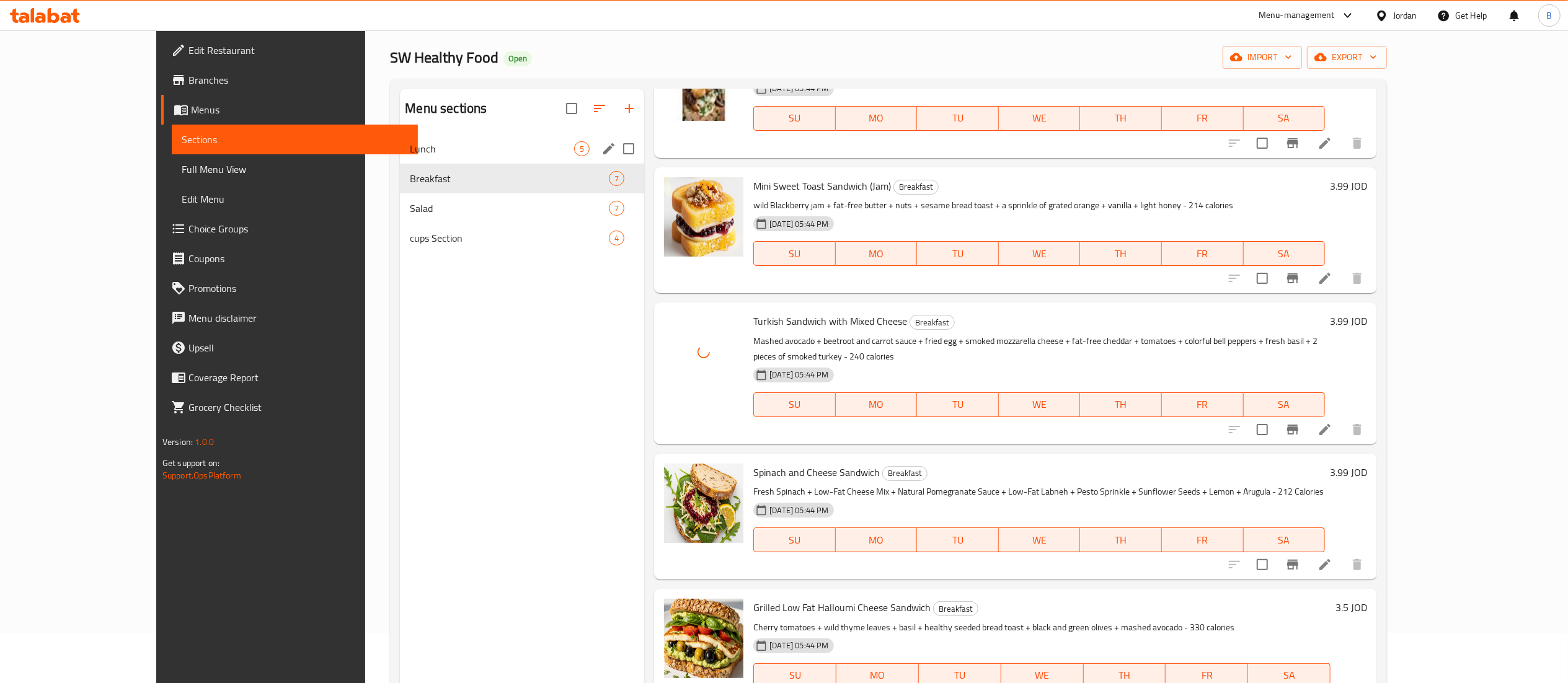
click at [410, 156] on span "Lunch" at bounding box center [491, 149] width 165 height 15
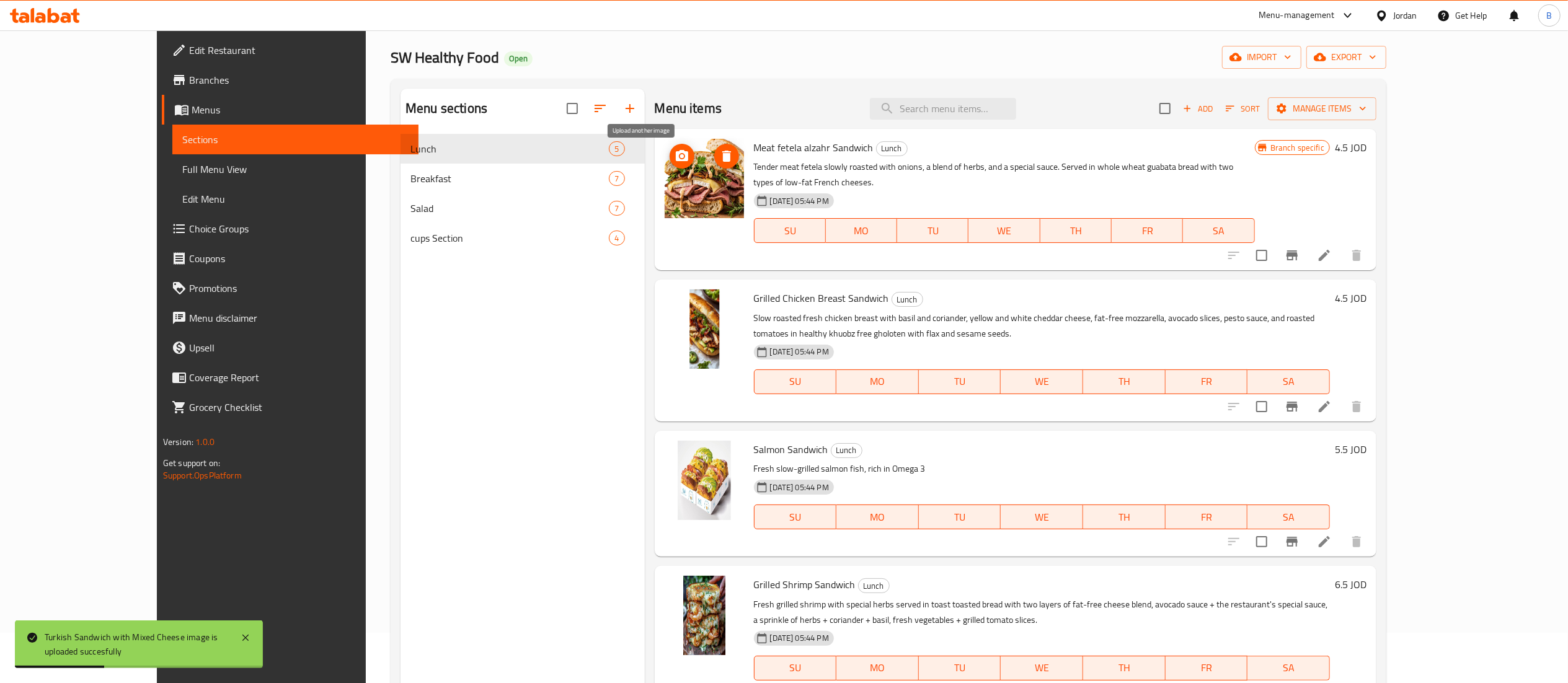
click at [675, 162] on icon "upload picture" at bounding box center [682, 156] width 15 height 15
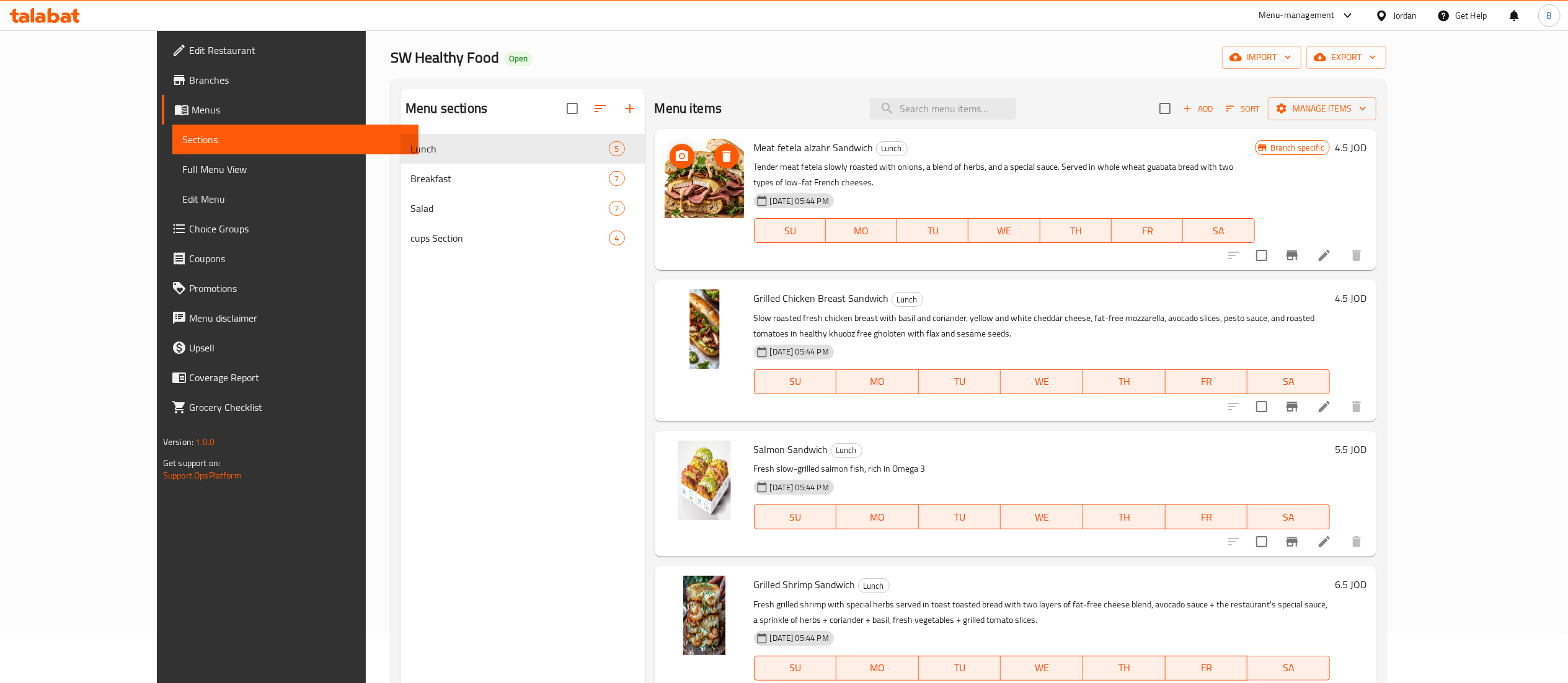
click at [664, 166] on img at bounding box center [703, 178] width 79 height 79
click at [675, 161] on icon "upload picture" at bounding box center [682, 156] width 15 height 15
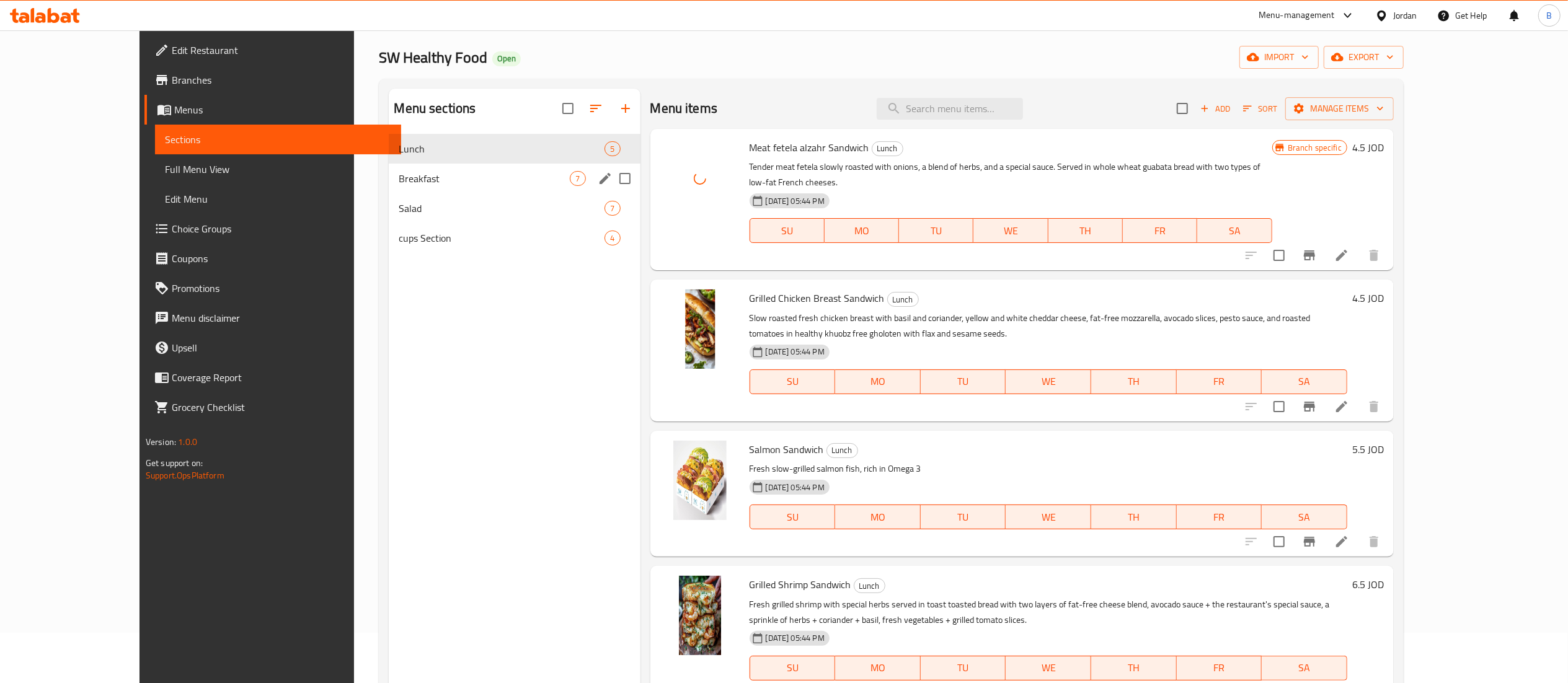
click at [399, 175] on span "Breakfast" at bounding box center [484, 179] width 171 height 15
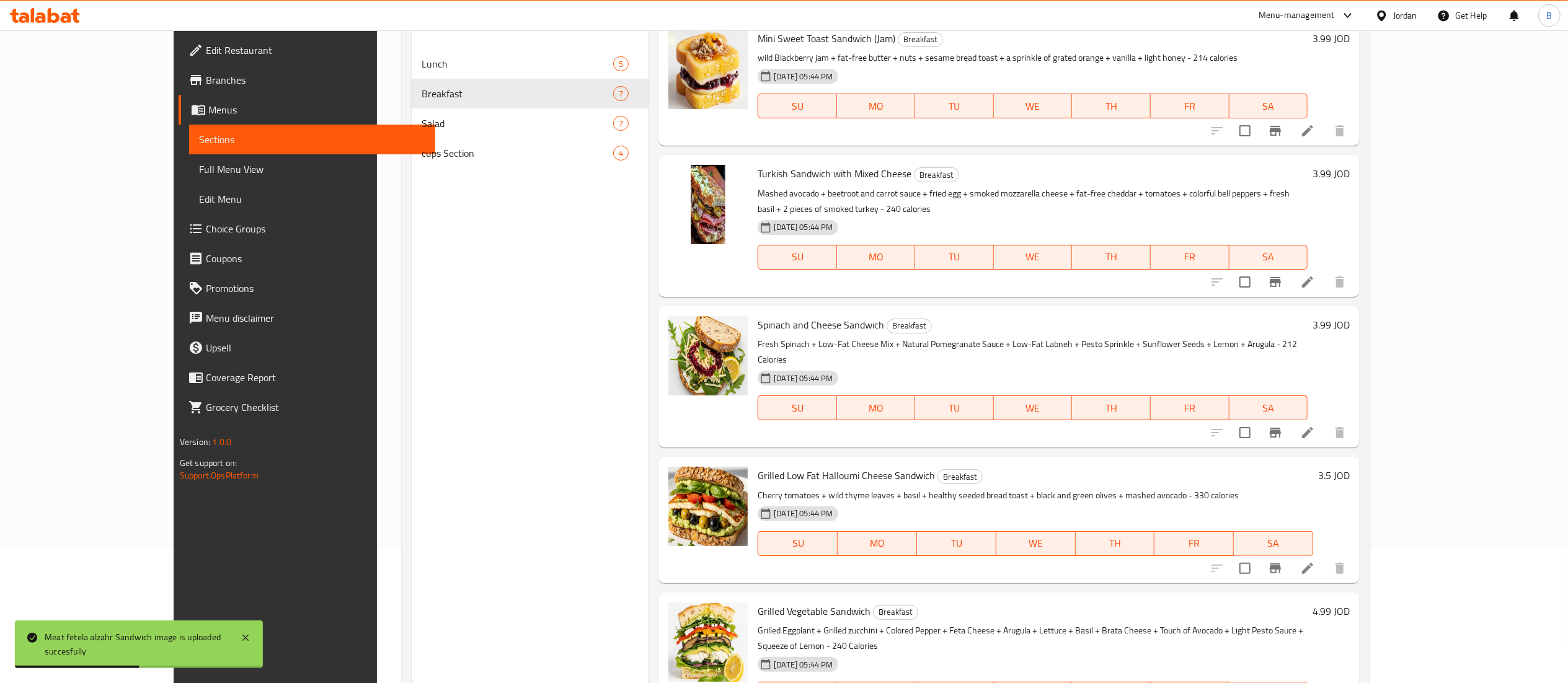
scroll to position [174, 0]
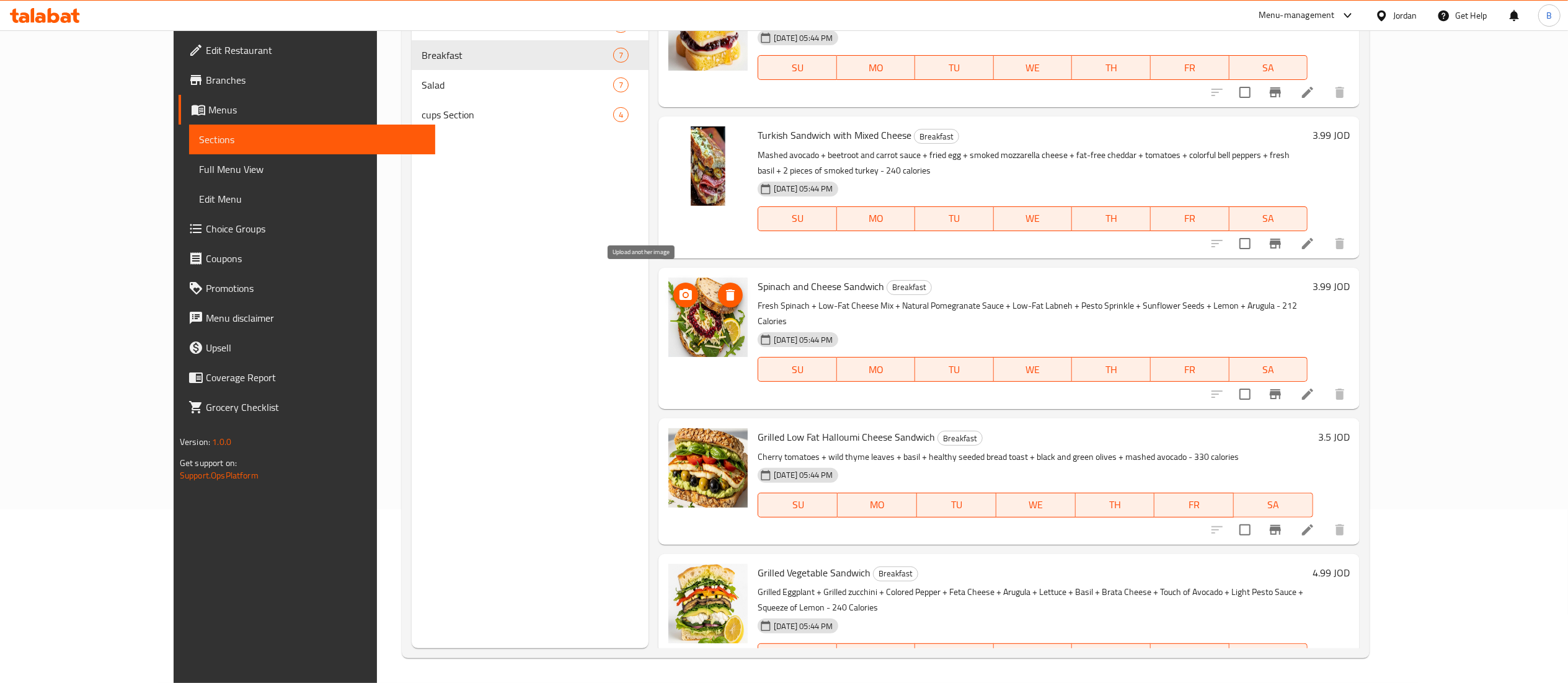
click at [678, 288] on icon "upload picture" at bounding box center [686, 295] width 15 height 15
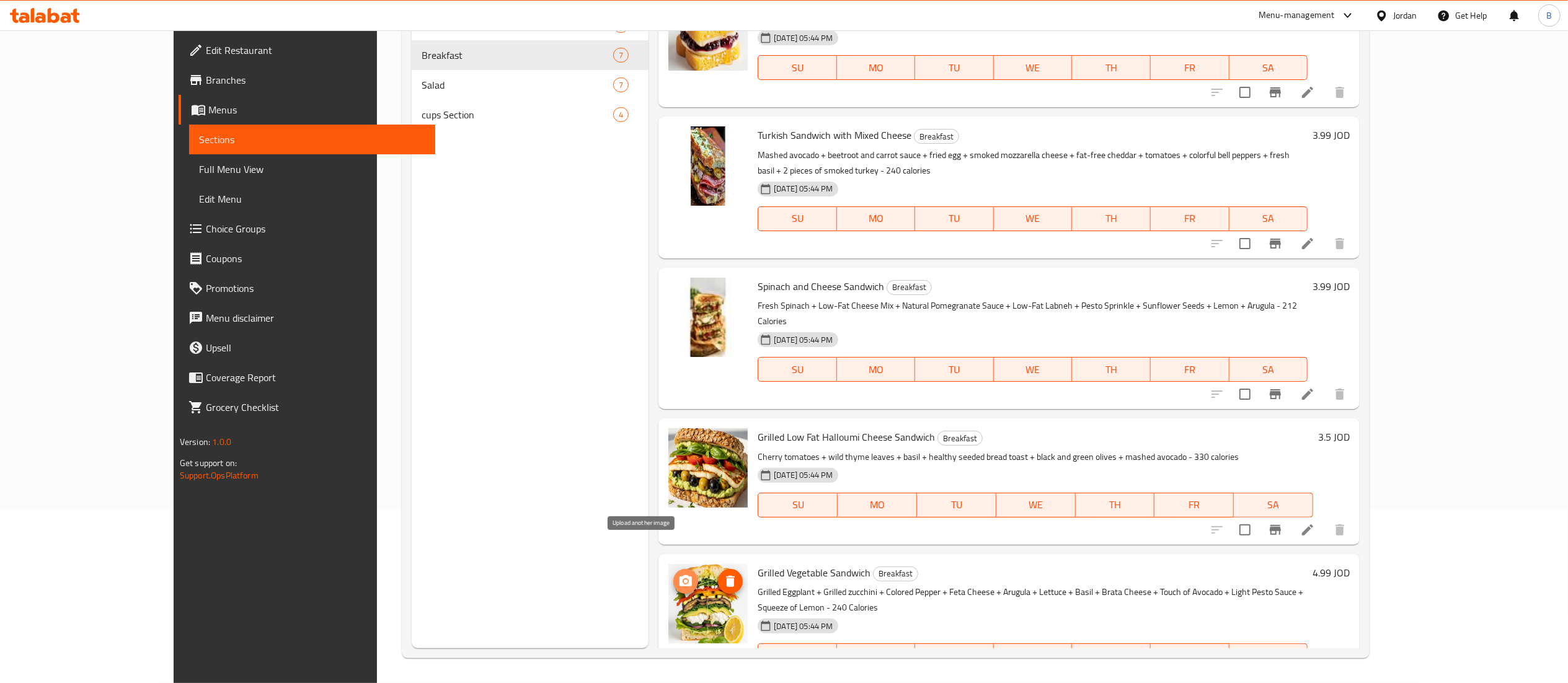
click at [684, 579] on circle "upload picture" at bounding box center [685, 580] width 3 height 3
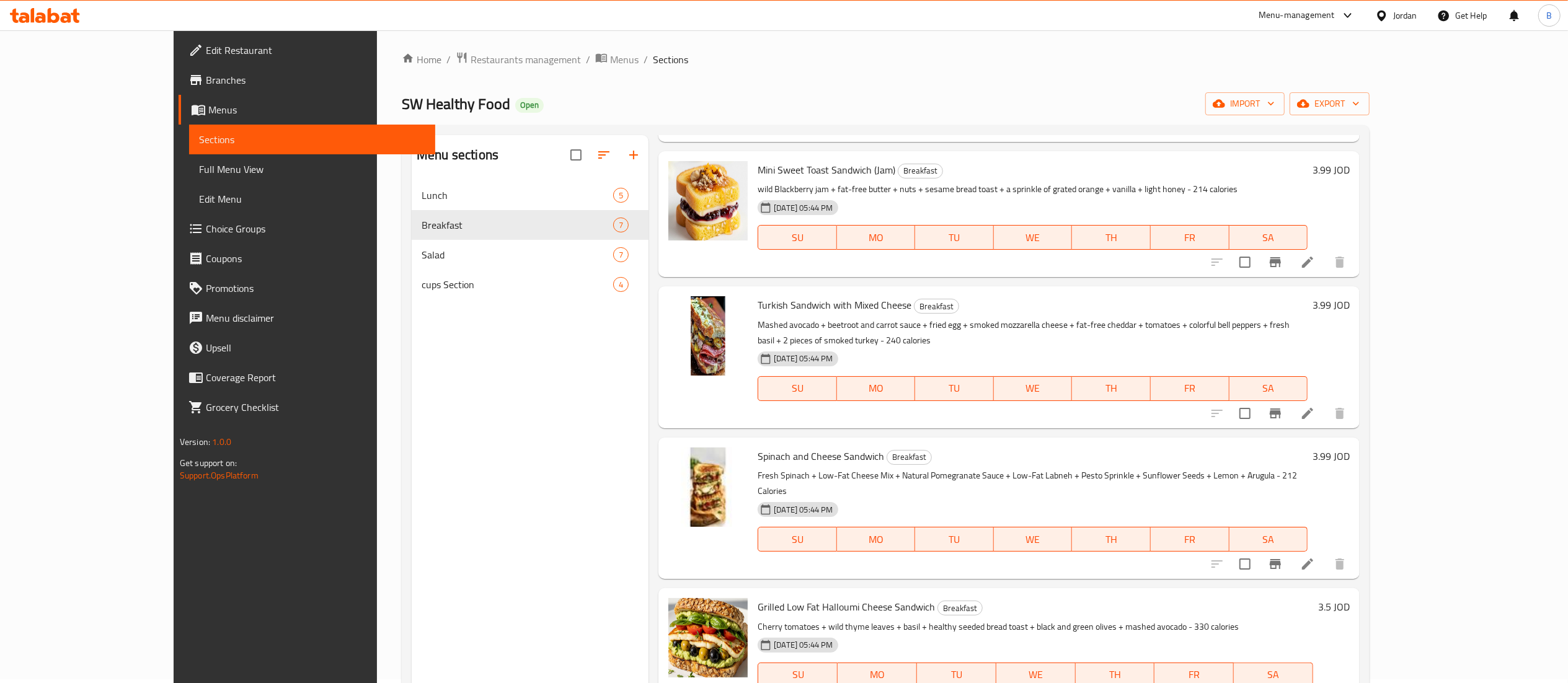
scroll to position [0, 0]
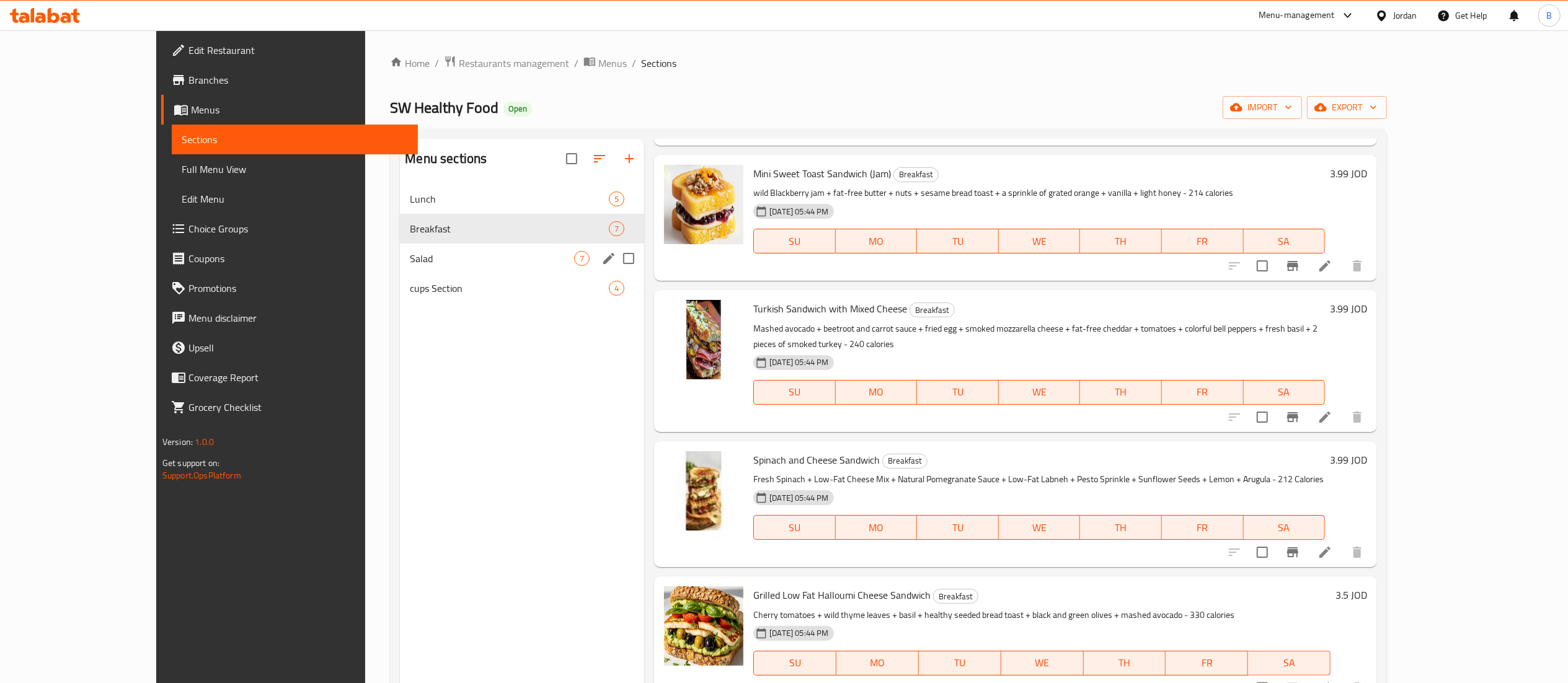
click at [410, 260] on span "Salad" at bounding box center [491, 259] width 165 height 15
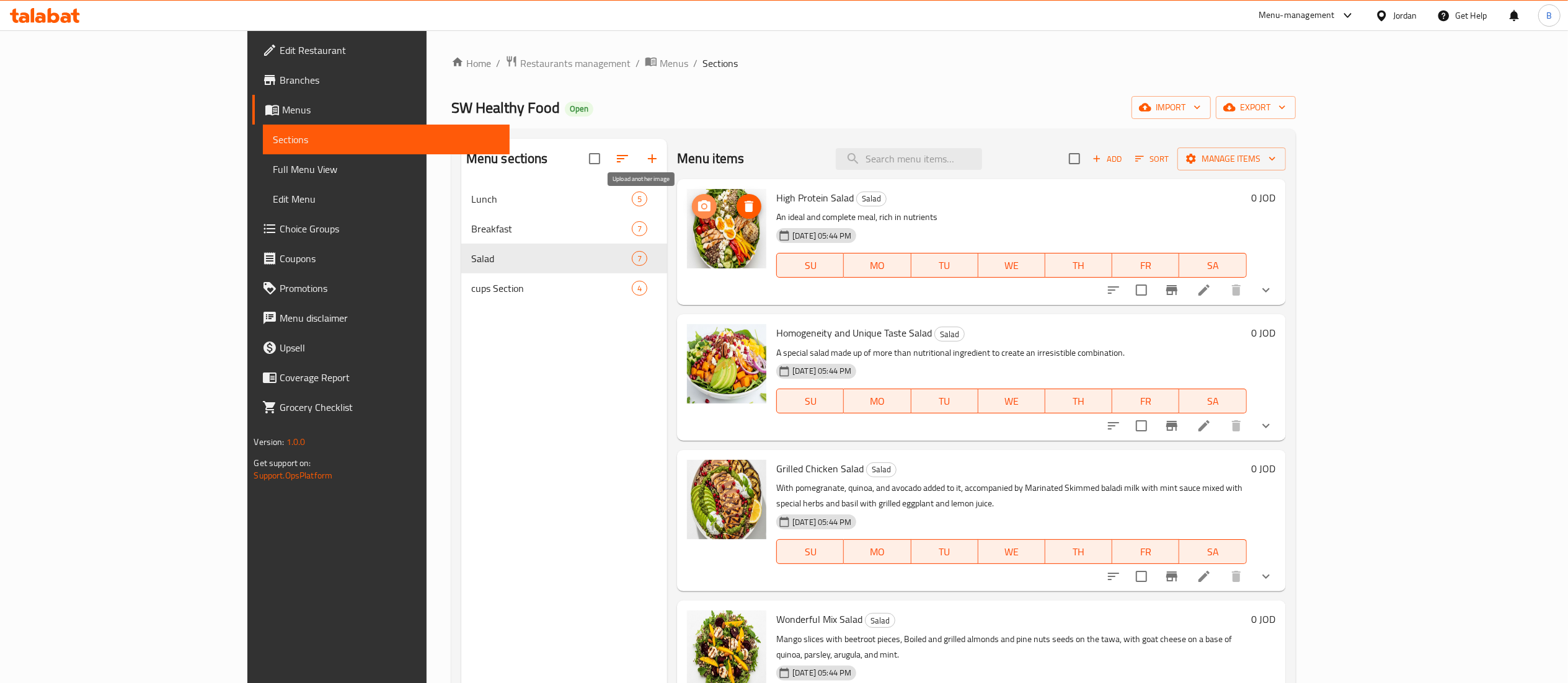
click at [698, 211] on icon "upload picture" at bounding box center [704, 206] width 12 height 11
click at [698, 337] on icon "upload picture" at bounding box center [704, 341] width 12 height 11
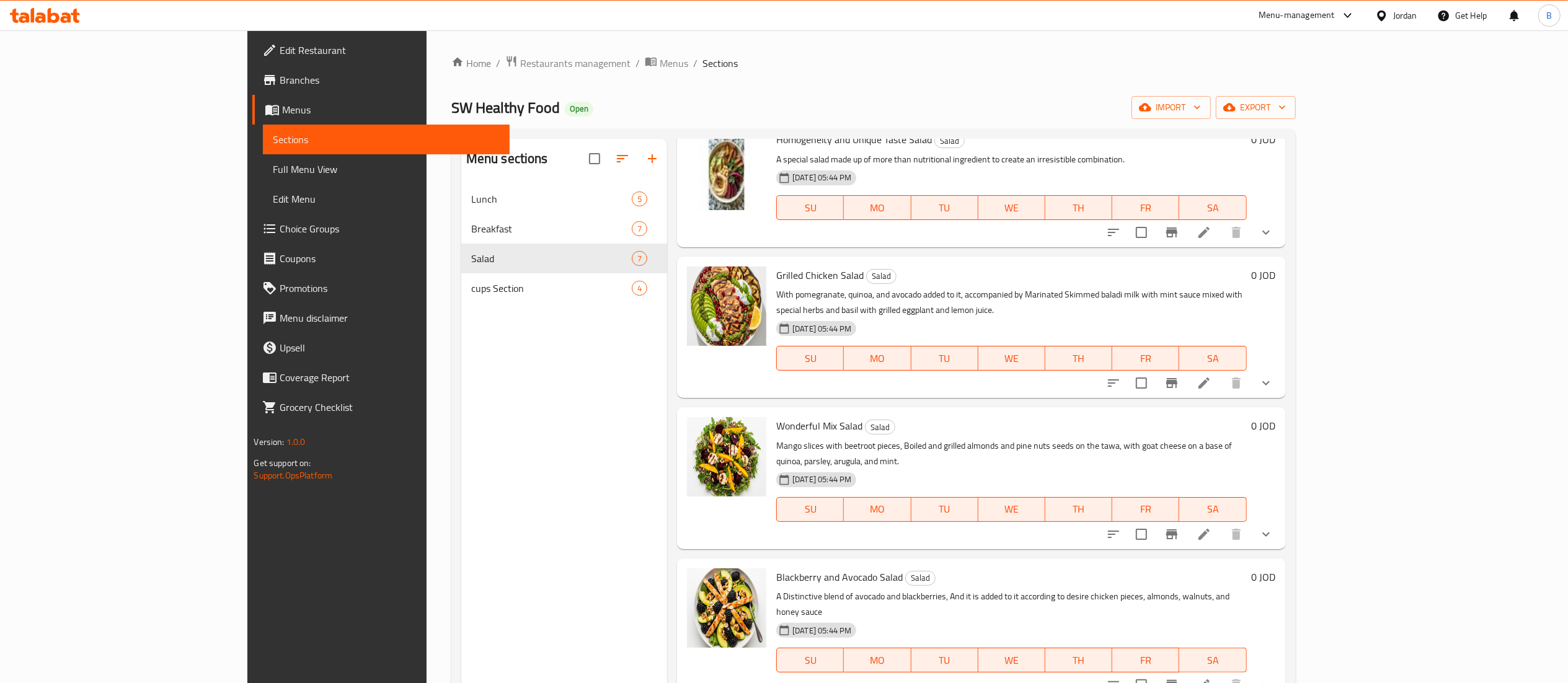
scroll to position [248, 0]
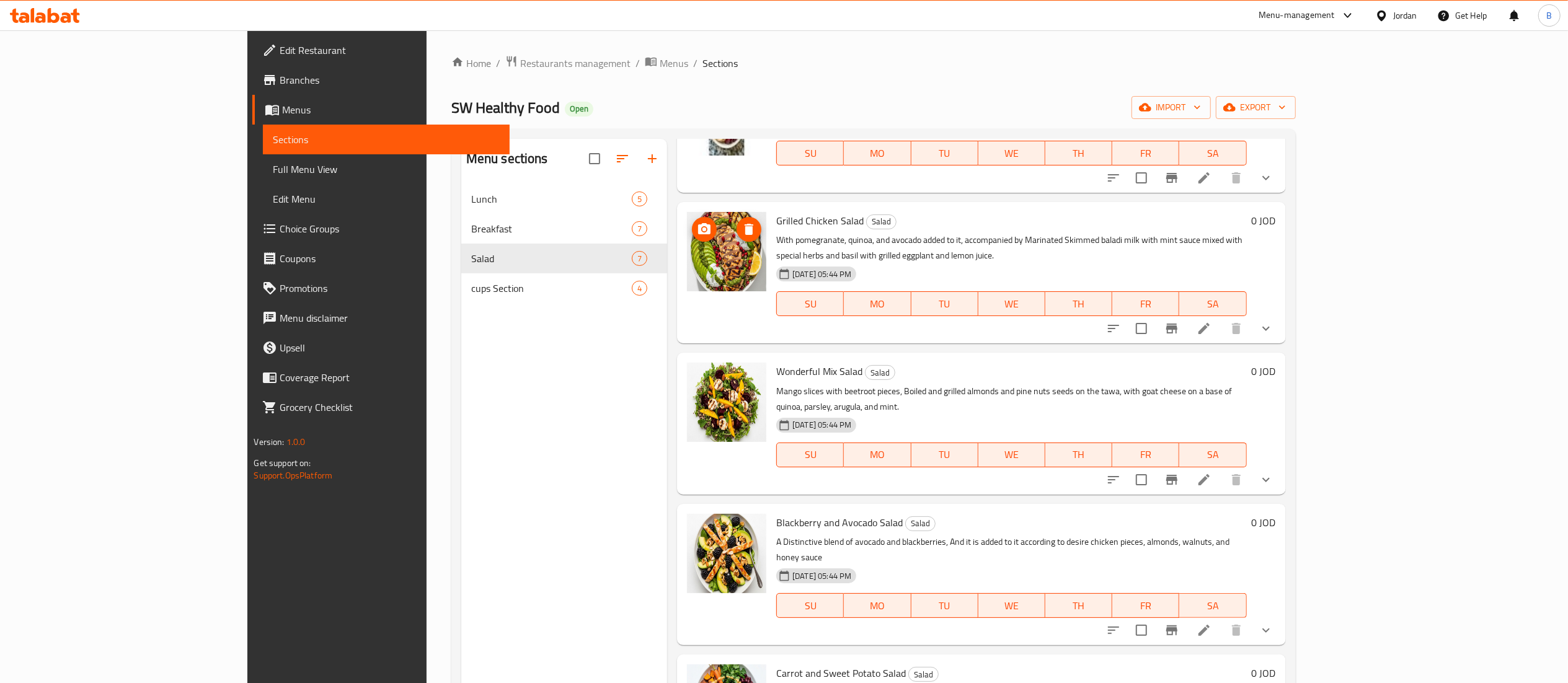
click at [692, 238] on button "upload picture" at bounding box center [704, 229] width 25 height 25
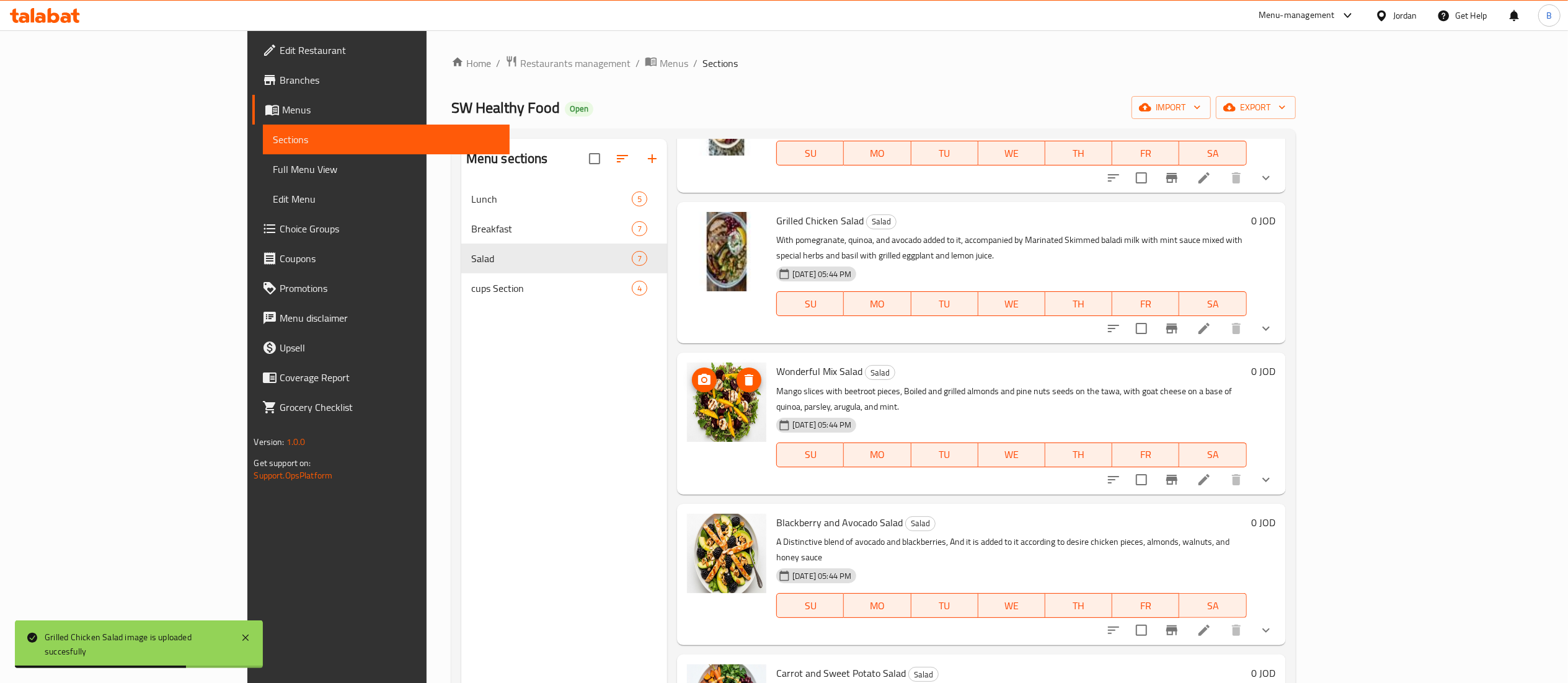
click at [698, 374] on icon "upload picture" at bounding box center [704, 379] width 12 height 11
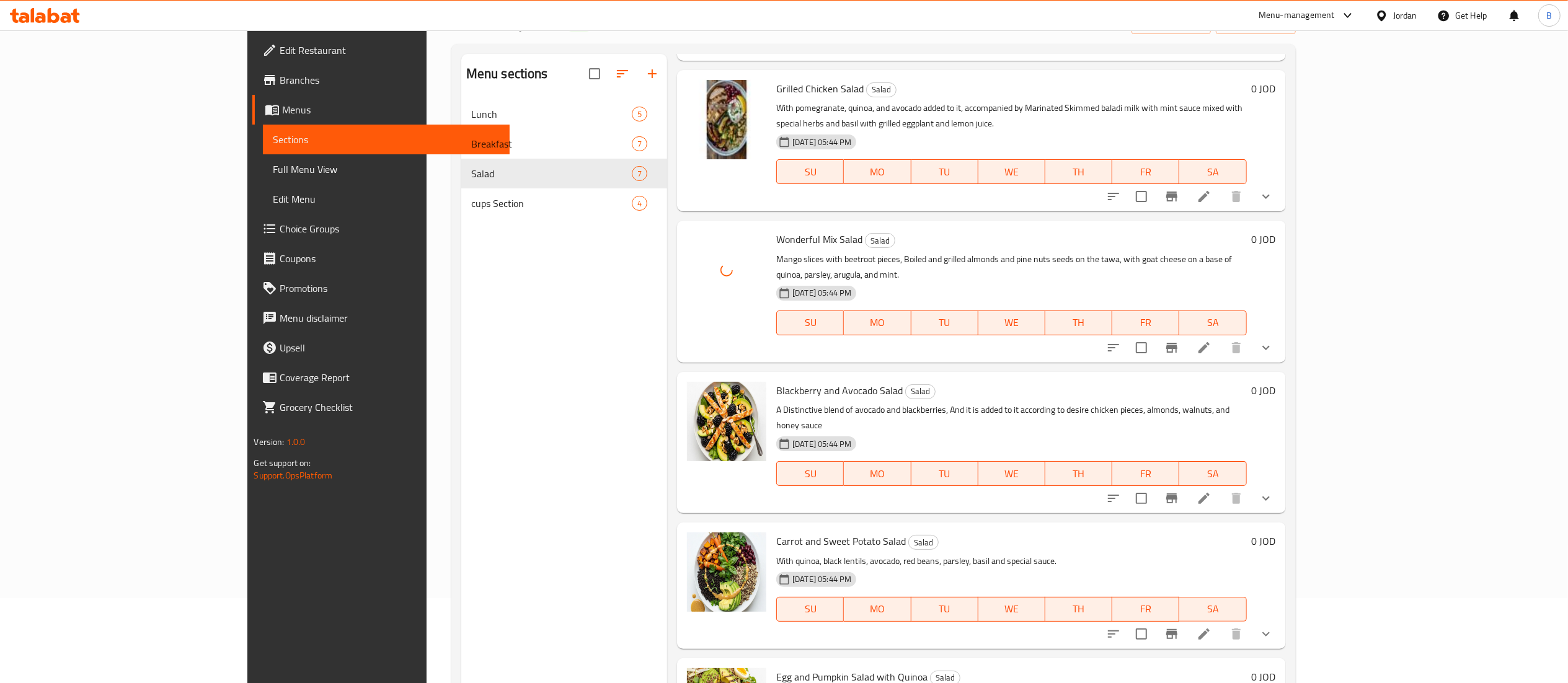
scroll to position [174, 0]
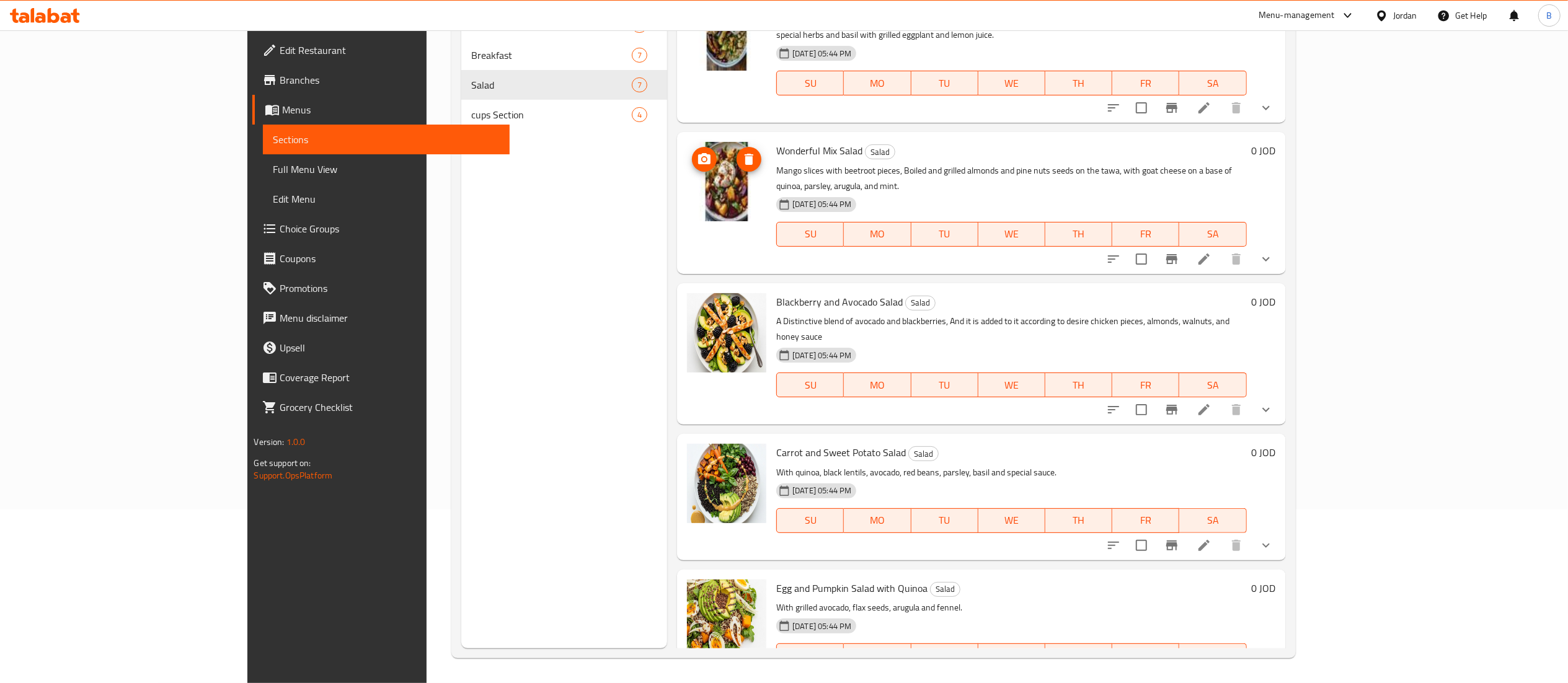
click at [702, 158] on circle "upload picture" at bounding box center [703, 159] width 3 height 3
click at [702, 459] on circle "upload picture" at bounding box center [703, 461] width 3 height 3
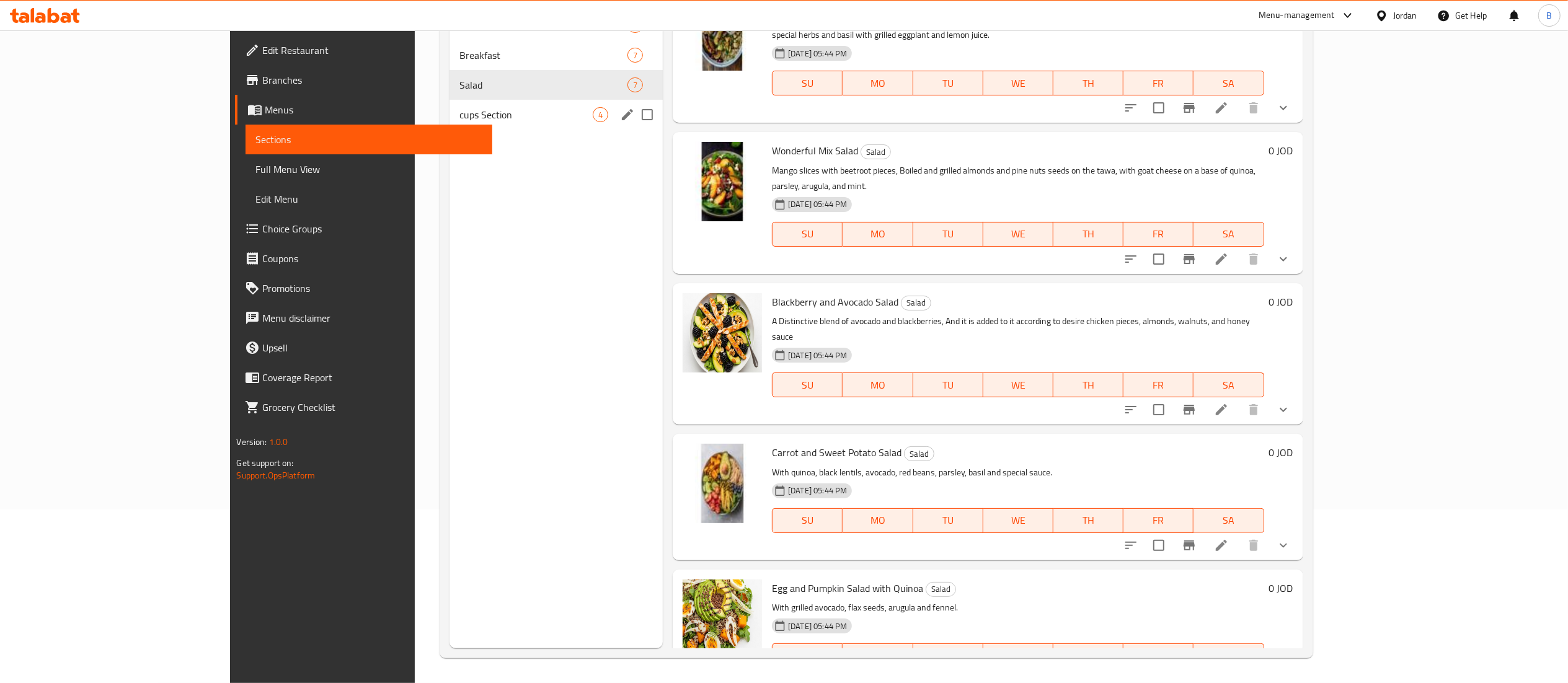
click at [449, 123] on div "cups Section 4" at bounding box center [556, 114] width 213 height 30
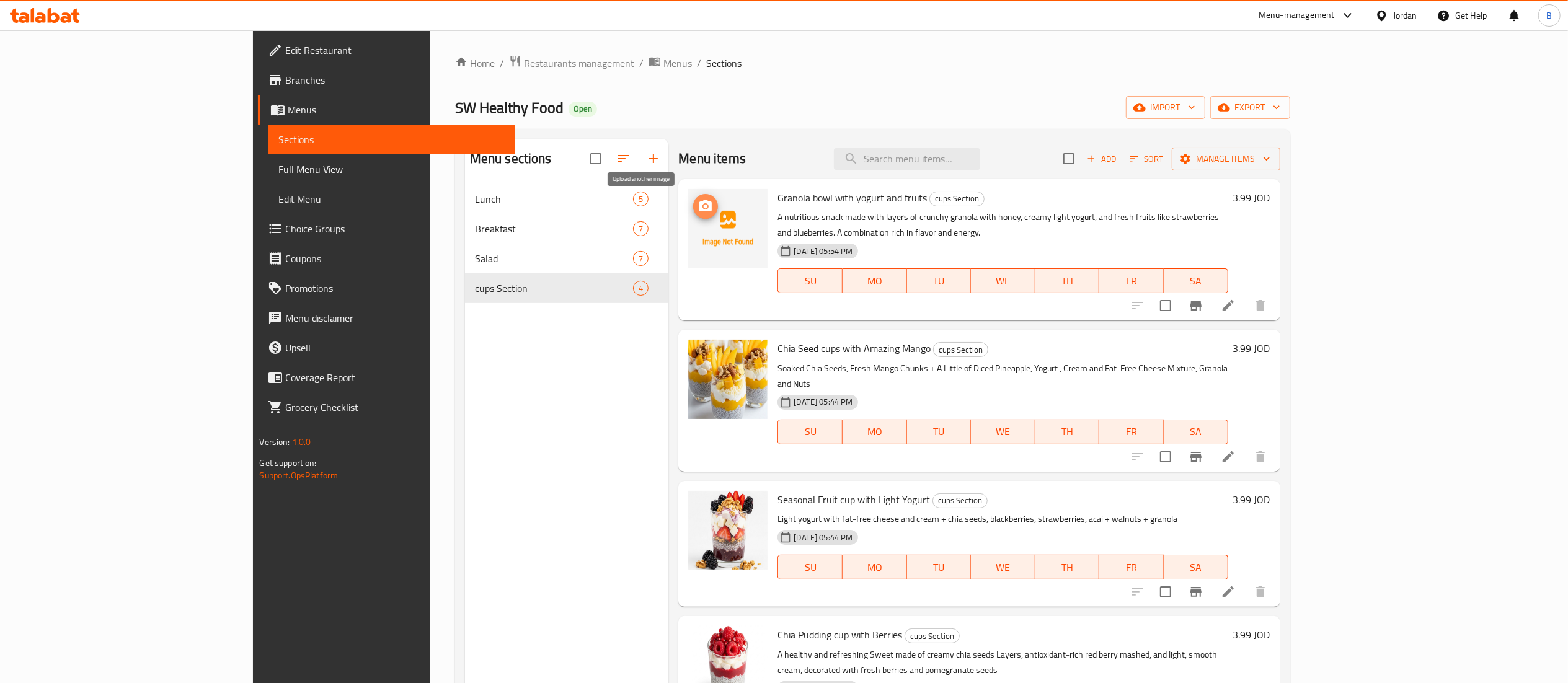
click at [698, 213] on icon "upload picture" at bounding box center [706, 207] width 15 height 15
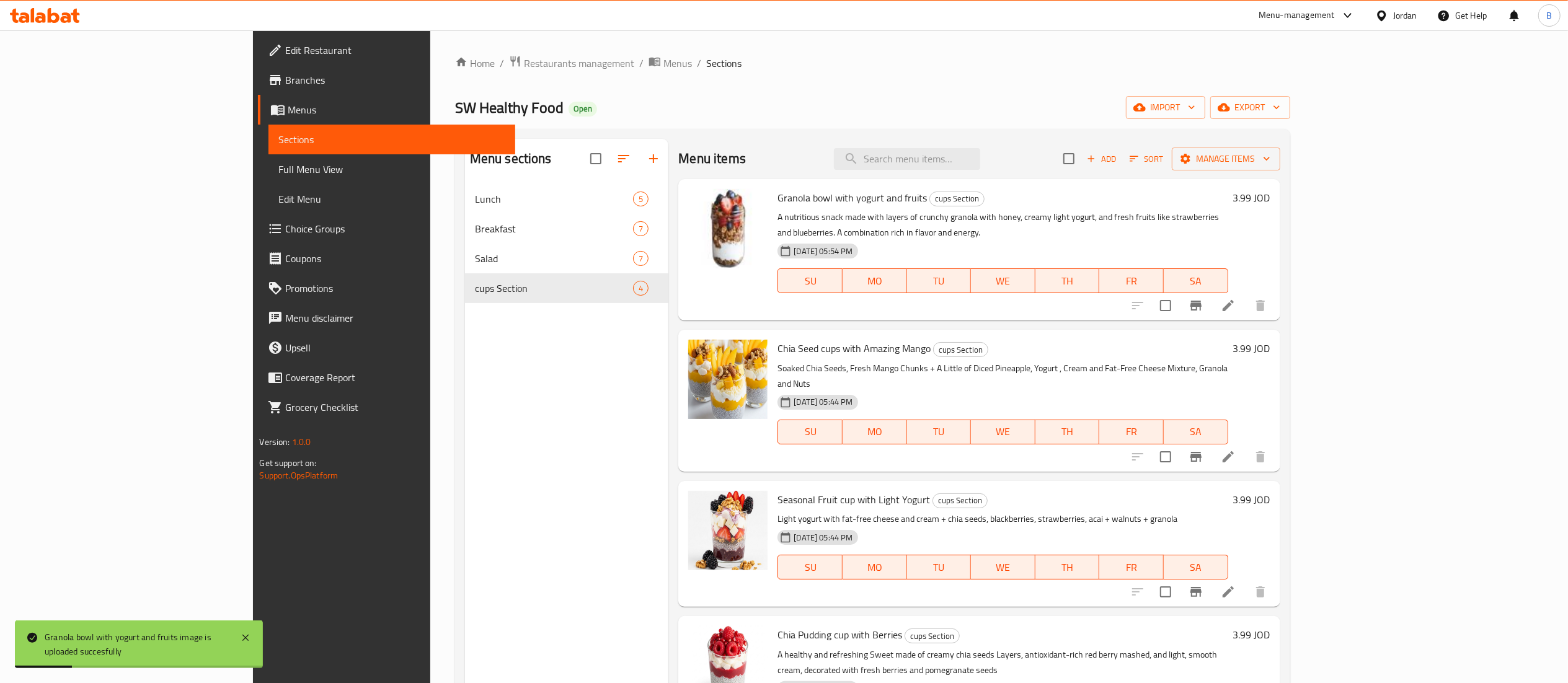
click at [683, 335] on div at bounding box center [728, 400] width 89 height 132
click at [699, 351] on icon "upload picture" at bounding box center [706, 357] width 12 height 11
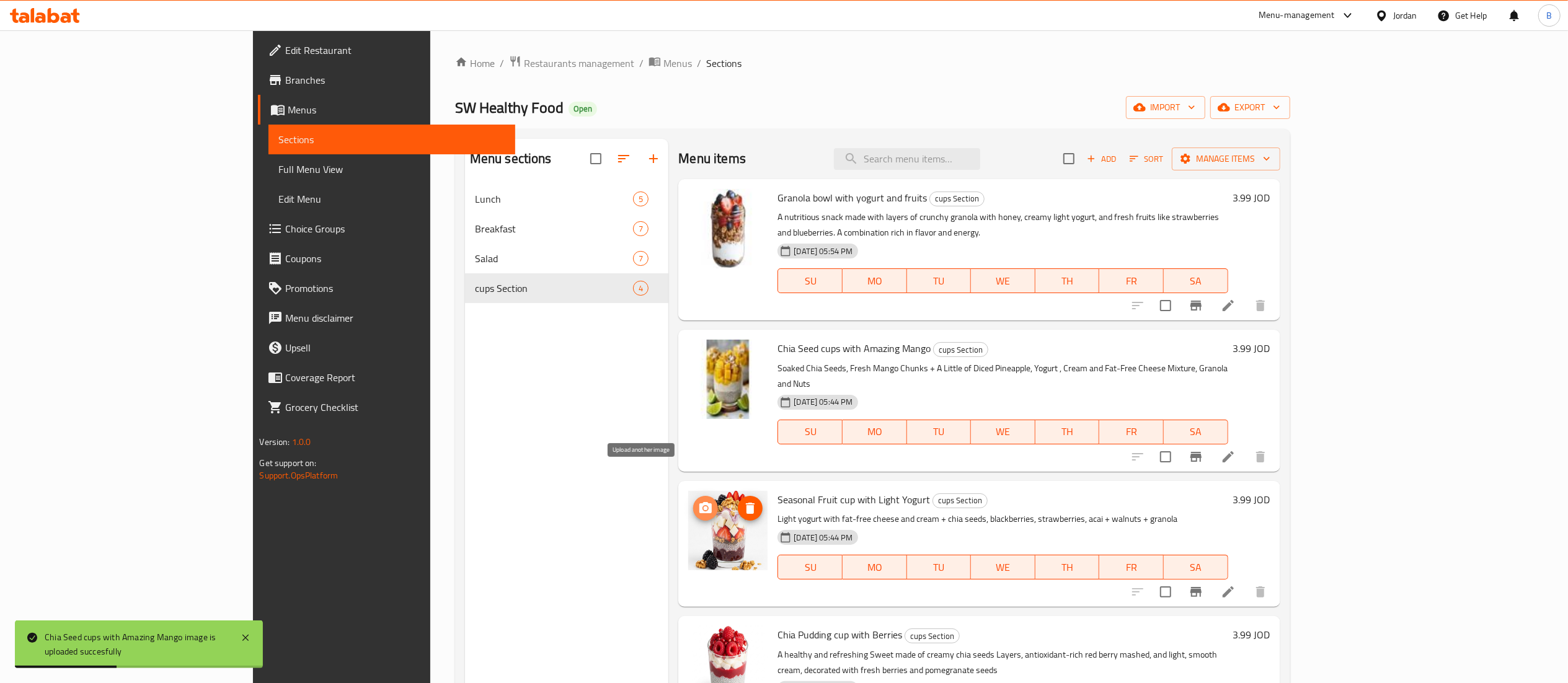
click at [699, 502] on icon "upload picture" at bounding box center [706, 507] width 12 height 11
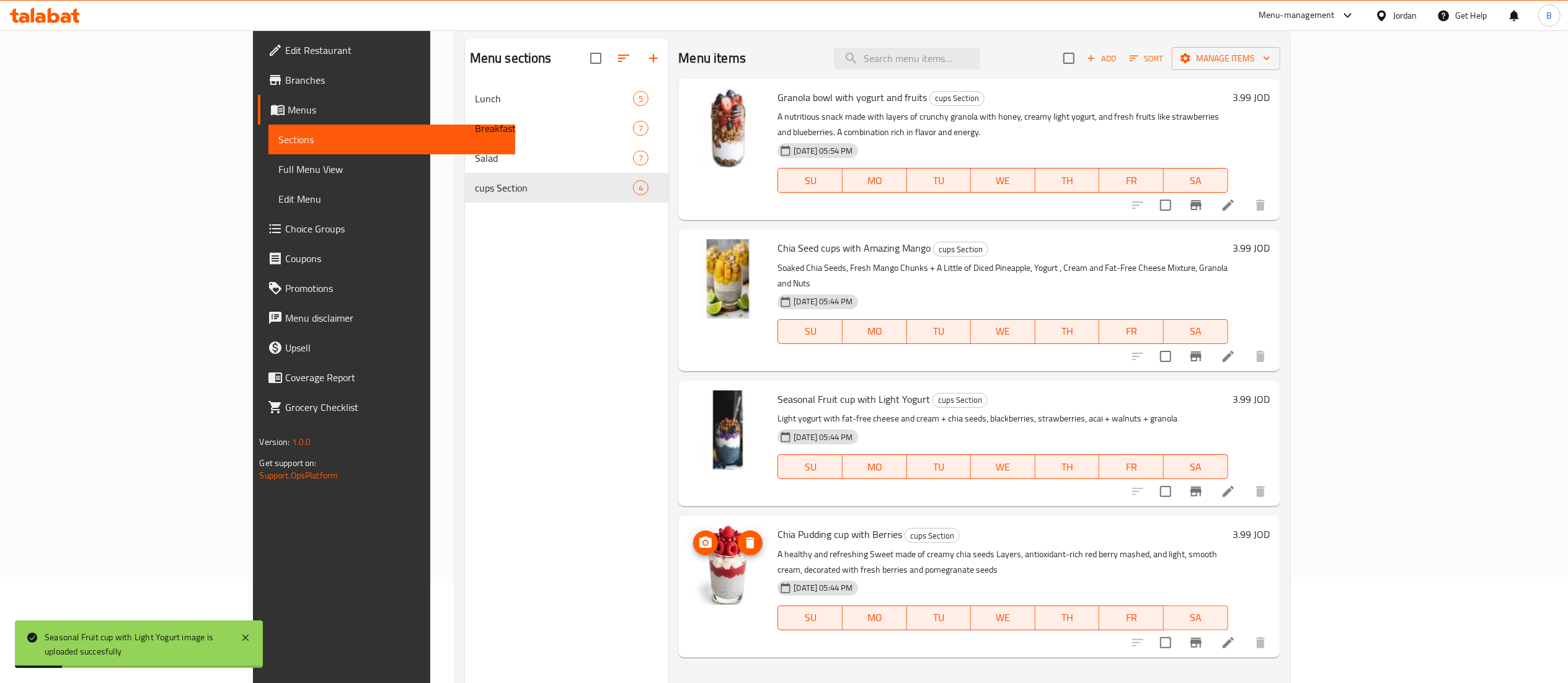
scroll to position [124, 0]
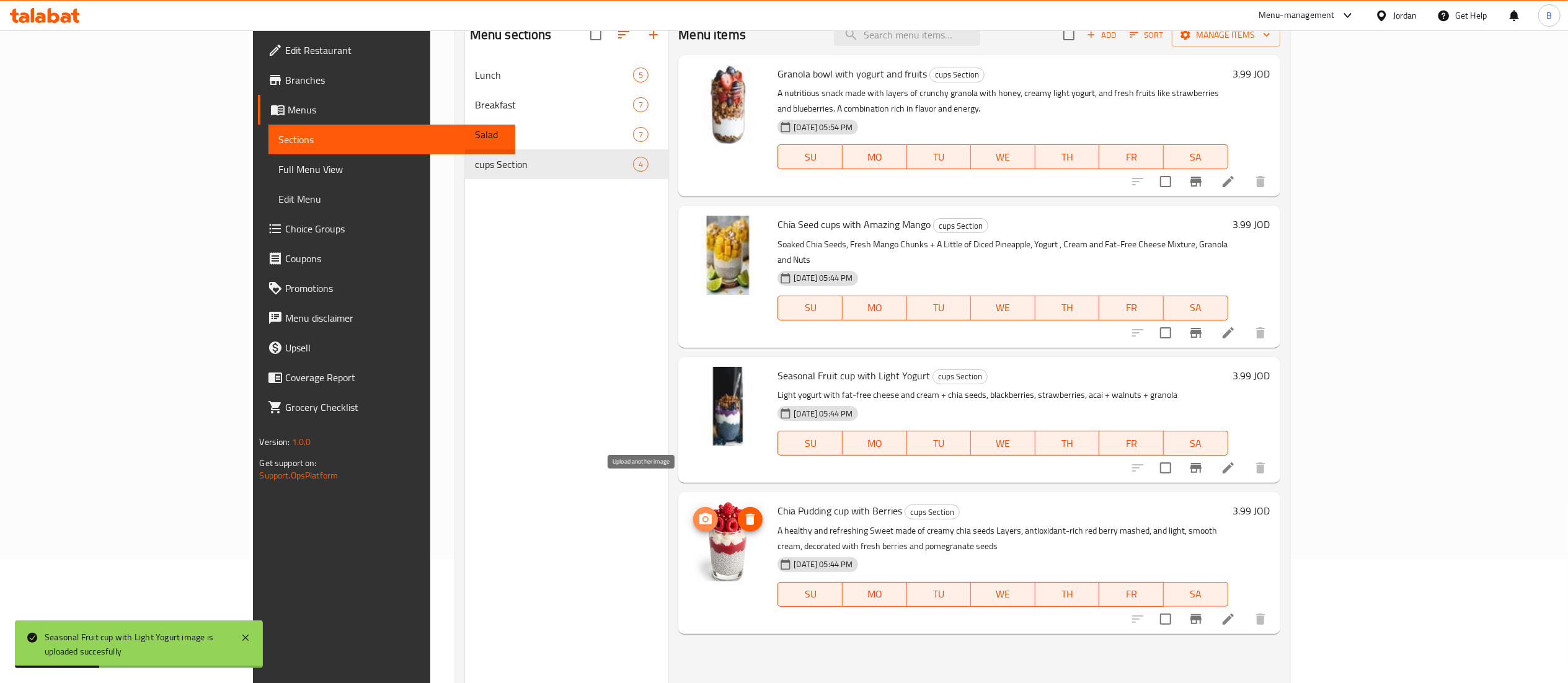
click at [703, 518] on circle "upload picture" at bounding box center [705, 519] width 3 height 3
